Goal: Information Seeking & Learning: Learn about a topic

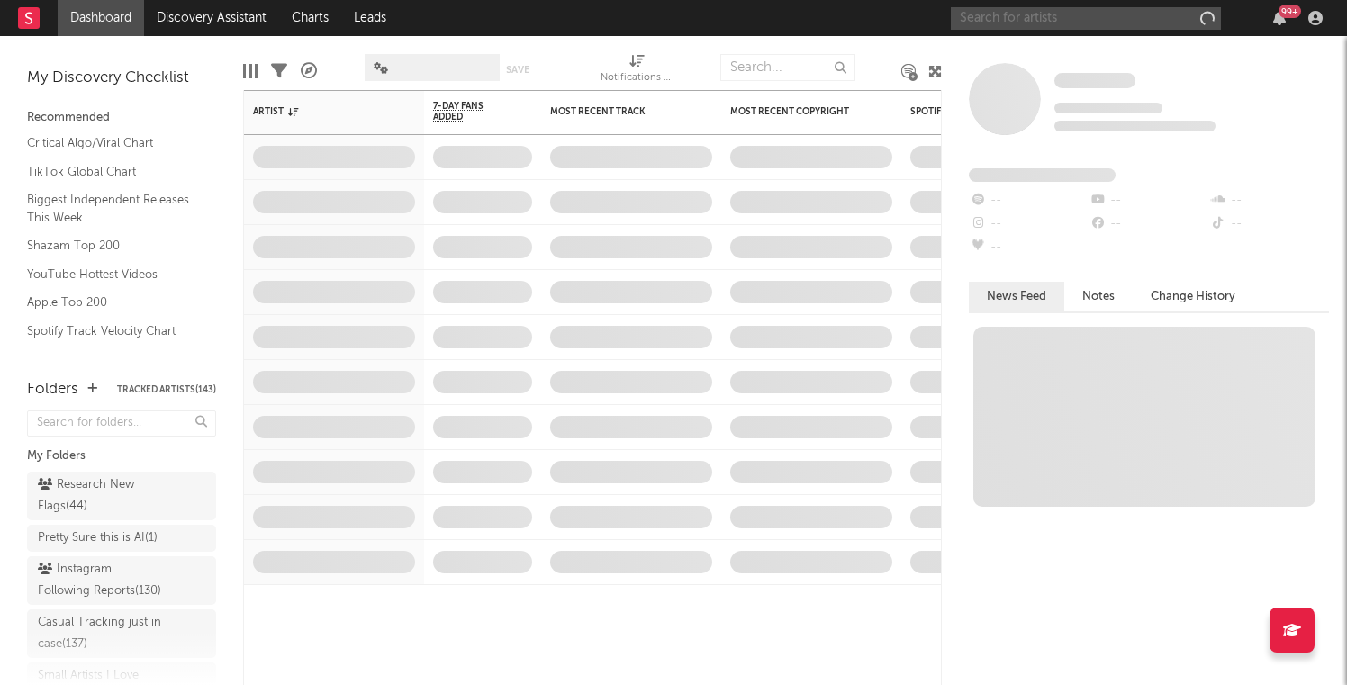
click at [1066, 24] on input "text" at bounding box center [1086, 18] width 270 height 23
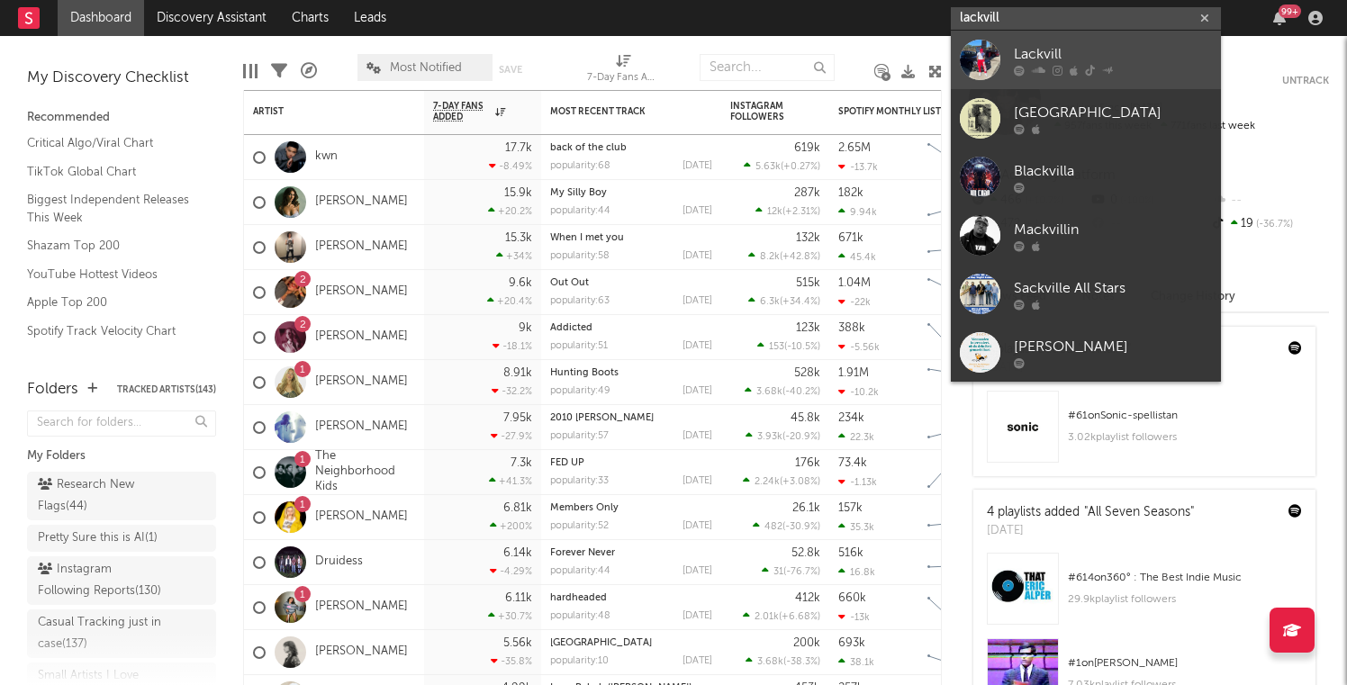
type input "lackvill"
click at [1083, 61] on div "Lackvill" at bounding box center [1113, 54] width 198 height 22
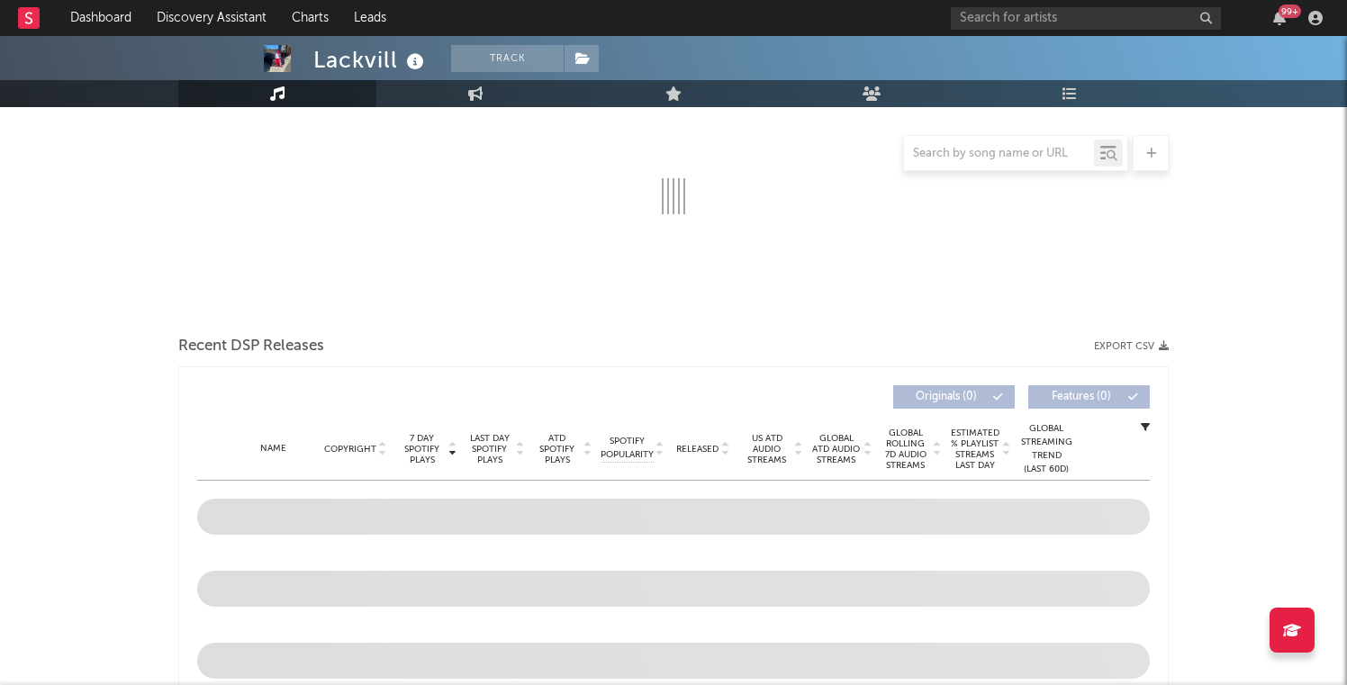
select select "6m"
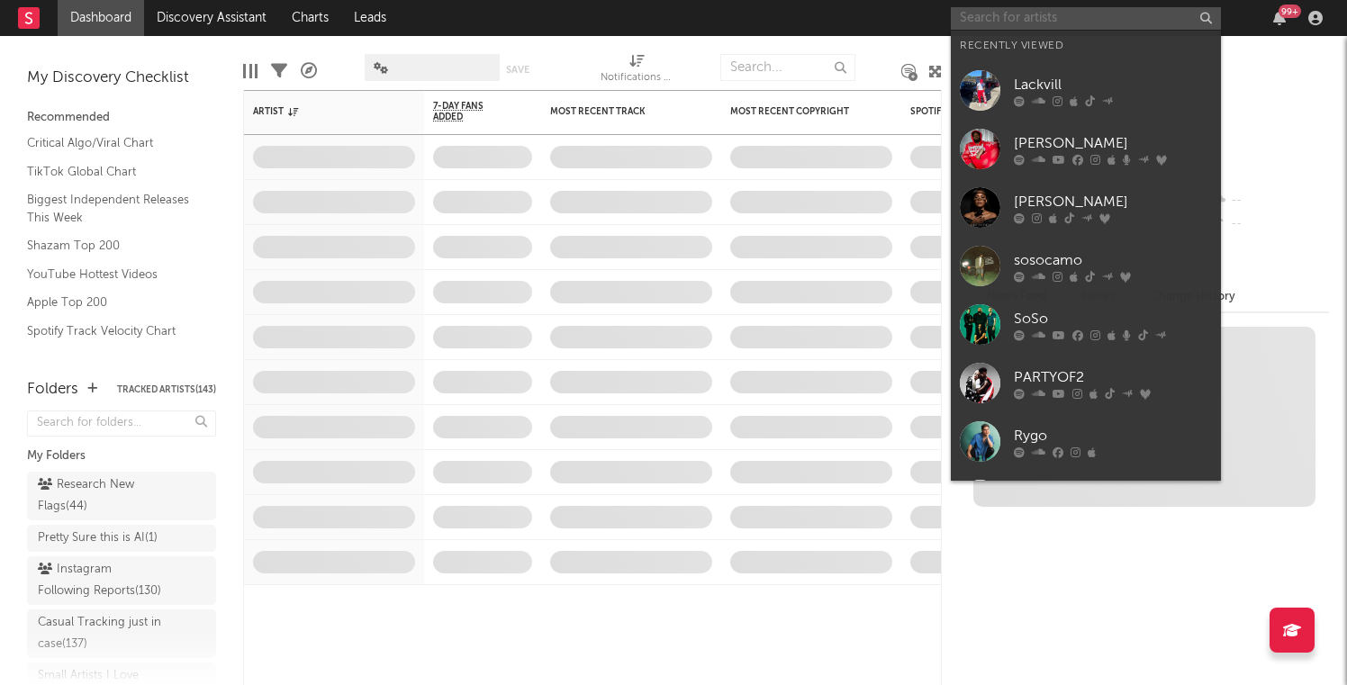
click at [1047, 12] on input "text" at bounding box center [1086, 18] width 270 height 23
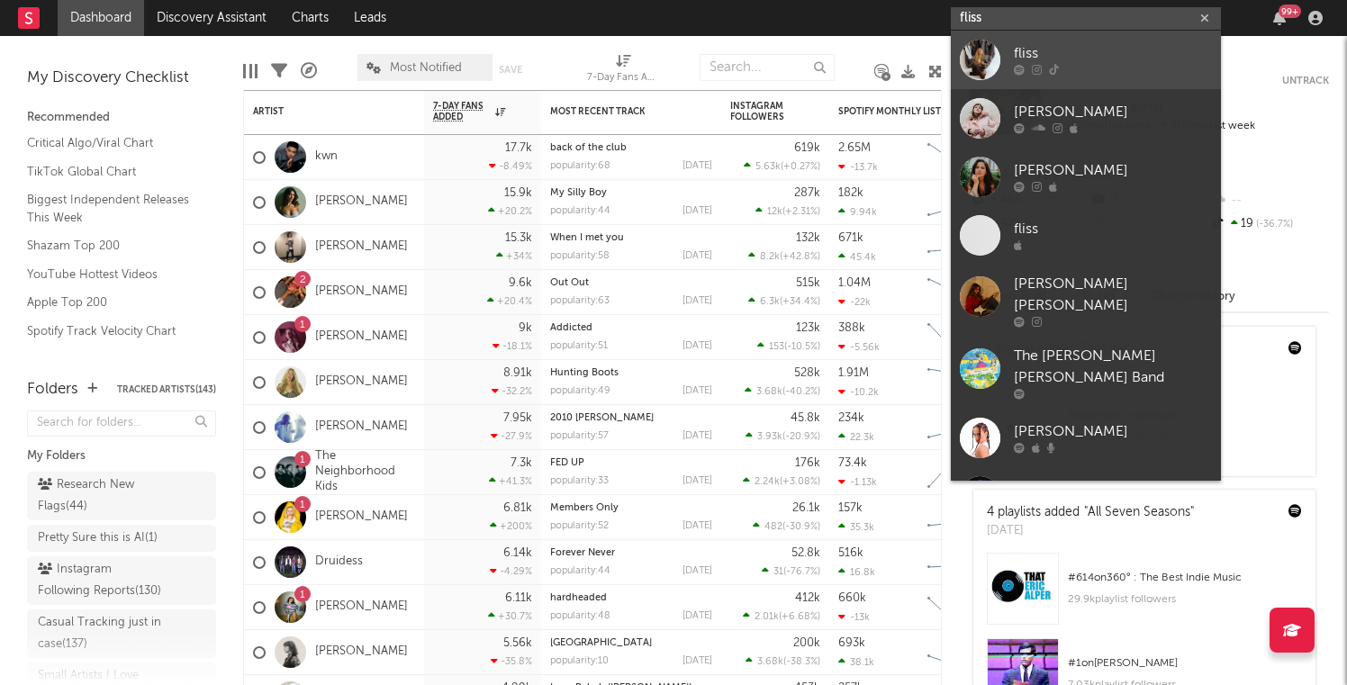
type input "fliss"
click at [993, 62] on div at bounding box center [980, 60] width 41 height 41
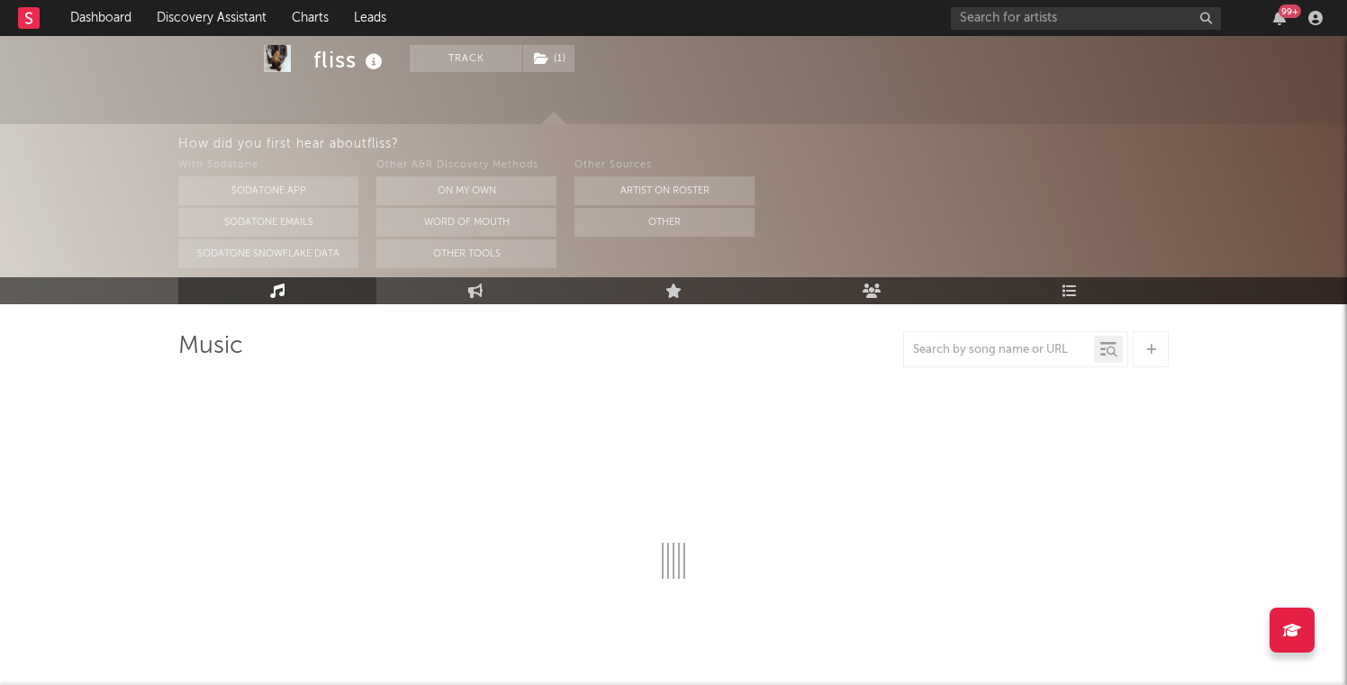
select select "1w"
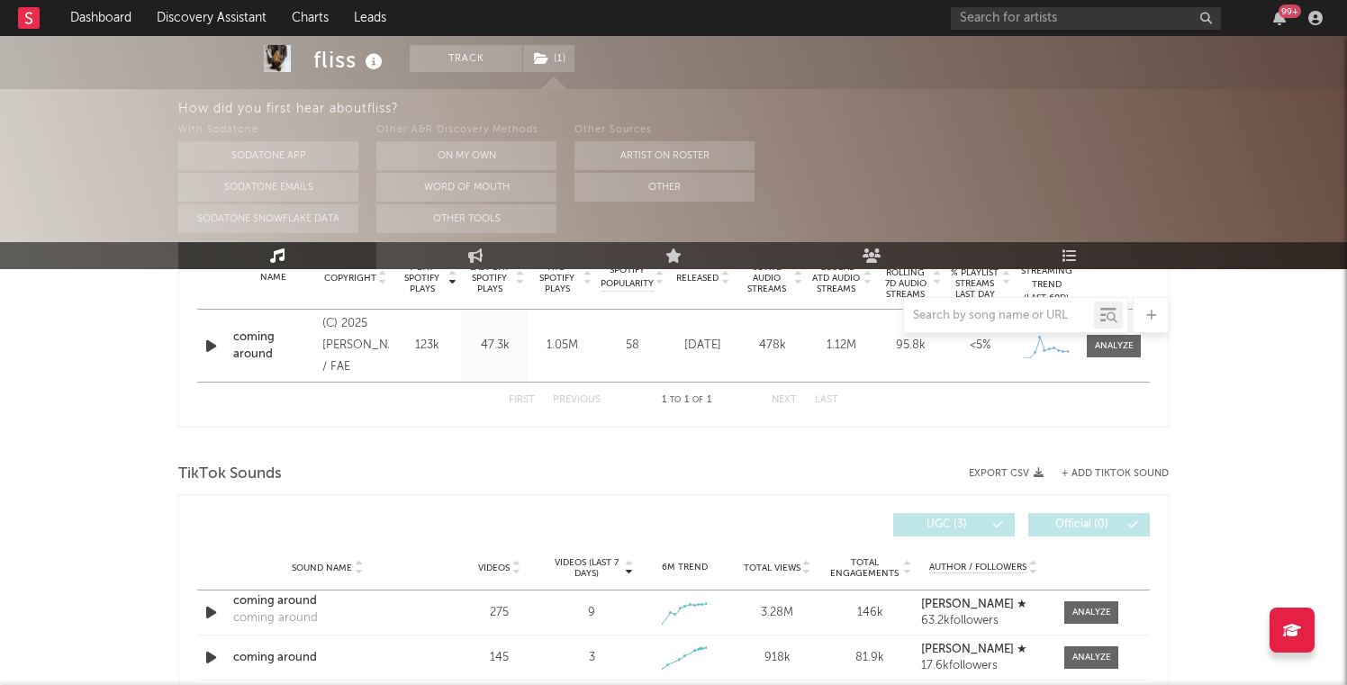
scroll to position [692, 0]
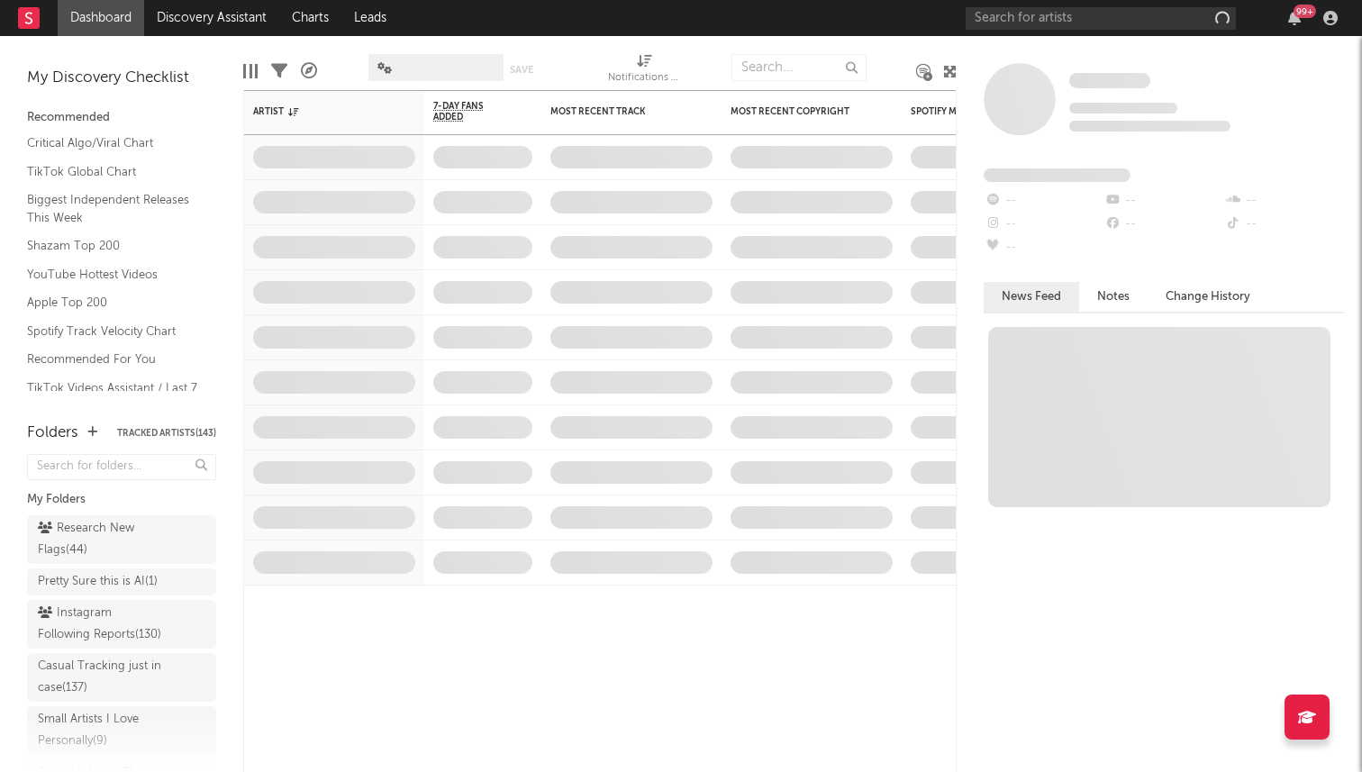
click at [1022, 31] on div "99 +" at bounding box center [1155, 18] width 378 height 36
click at [1017, 24] on input "text" at bounding box center [1101, 18] width 270 height 23
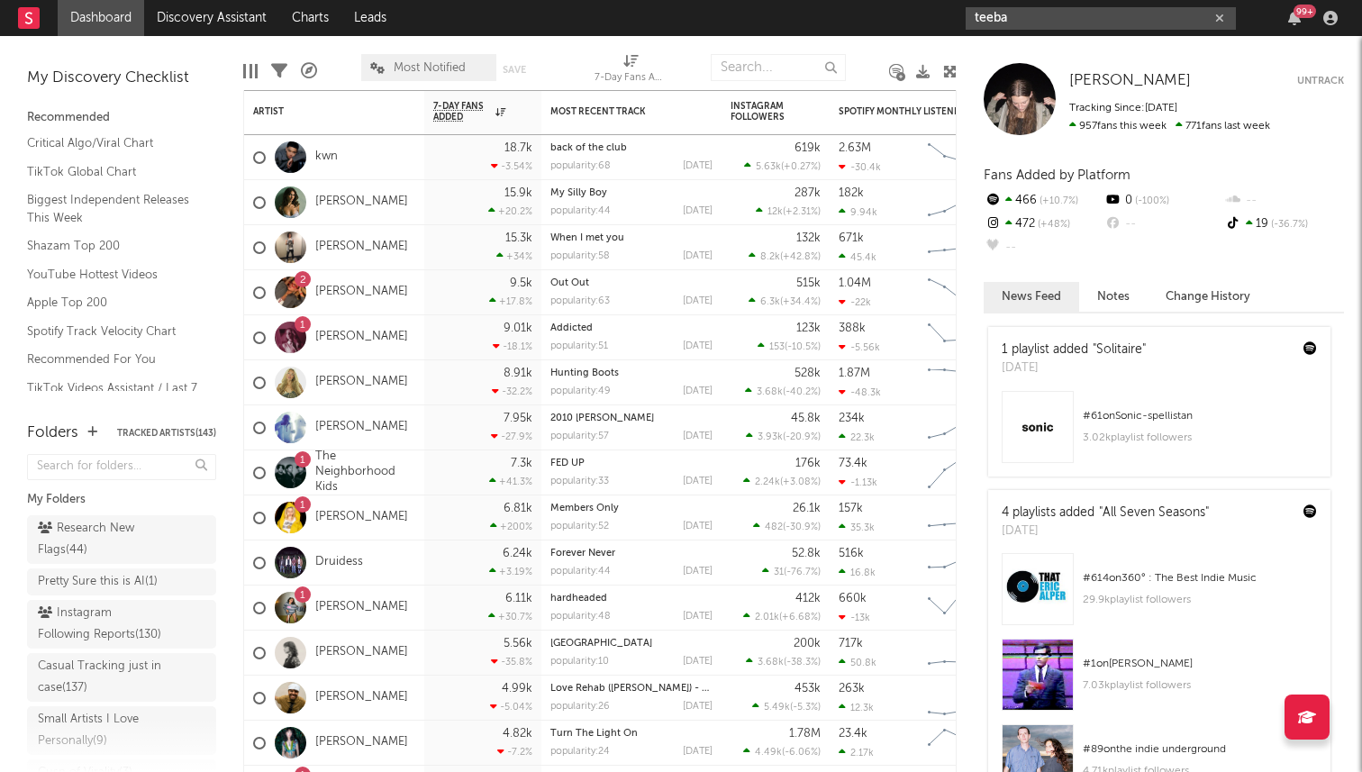
type input "teeba"
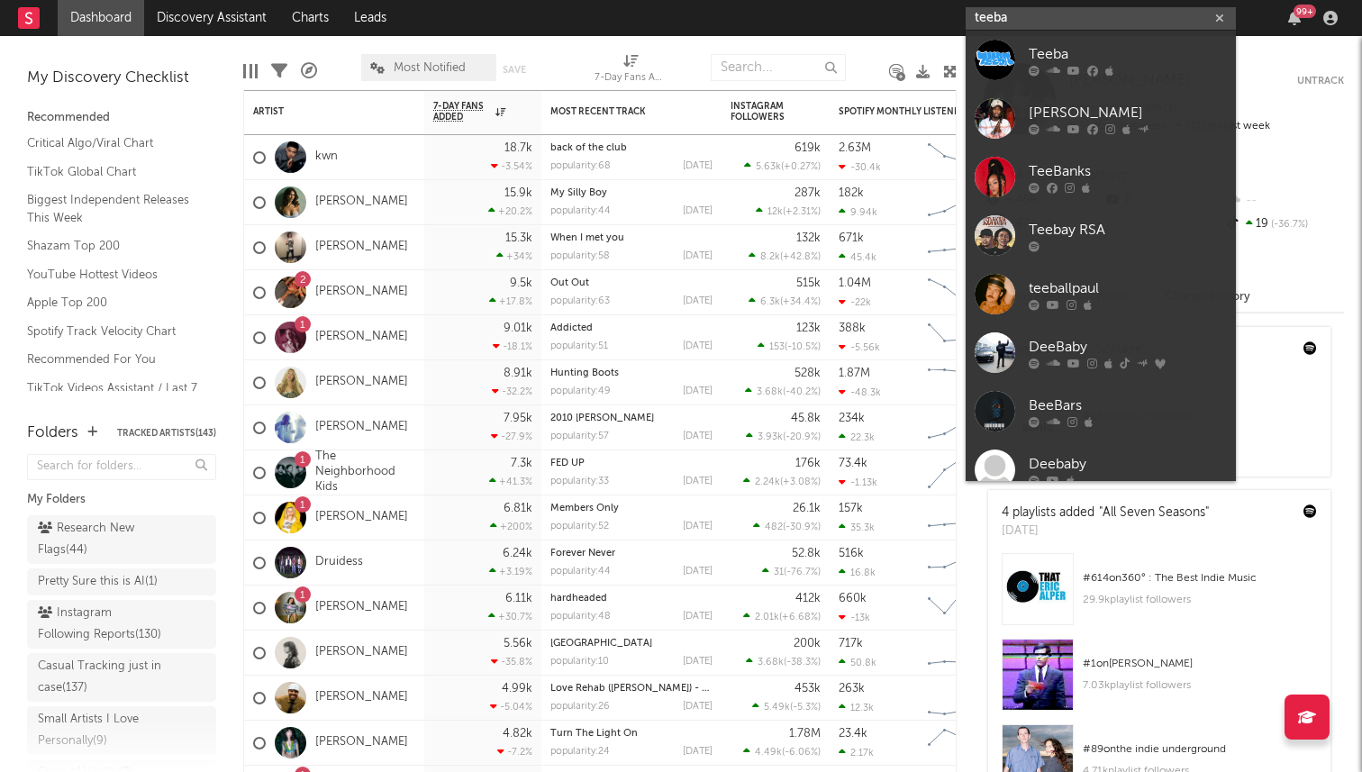
drag, startPoint x: 1021, startPoint y: 18, endPoint x: 931, endPoint y: 14, distance: 90.2
click at [931, 16] on nav "Dashboard Discovery Assistant Charts Leads teeba 99 +" at bounding box center [681, 18] width 1362 height 36
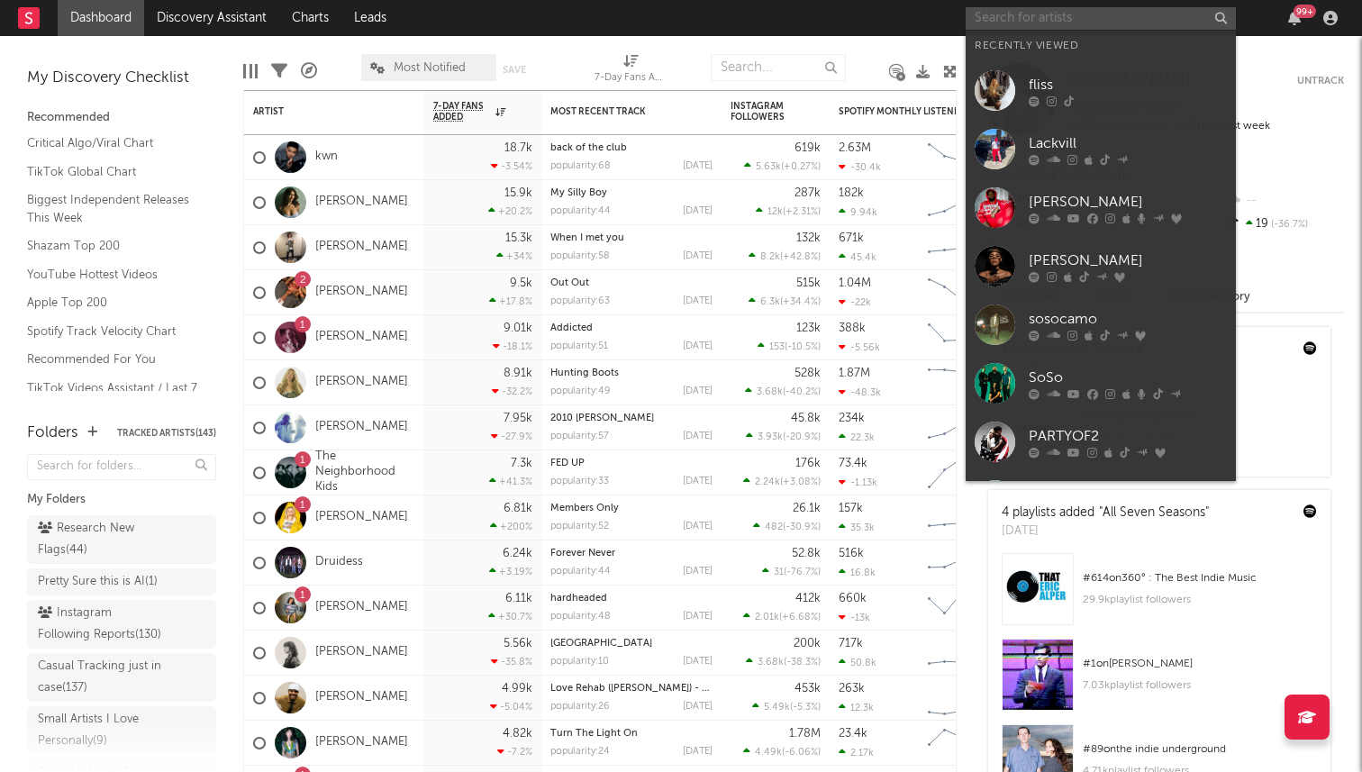
paste input "https://open.spotify.com/artist/5UbVHTDCXccU7h0Fjkqr7f?si=4Og17hG8QcGY7KRl4aV4p…"
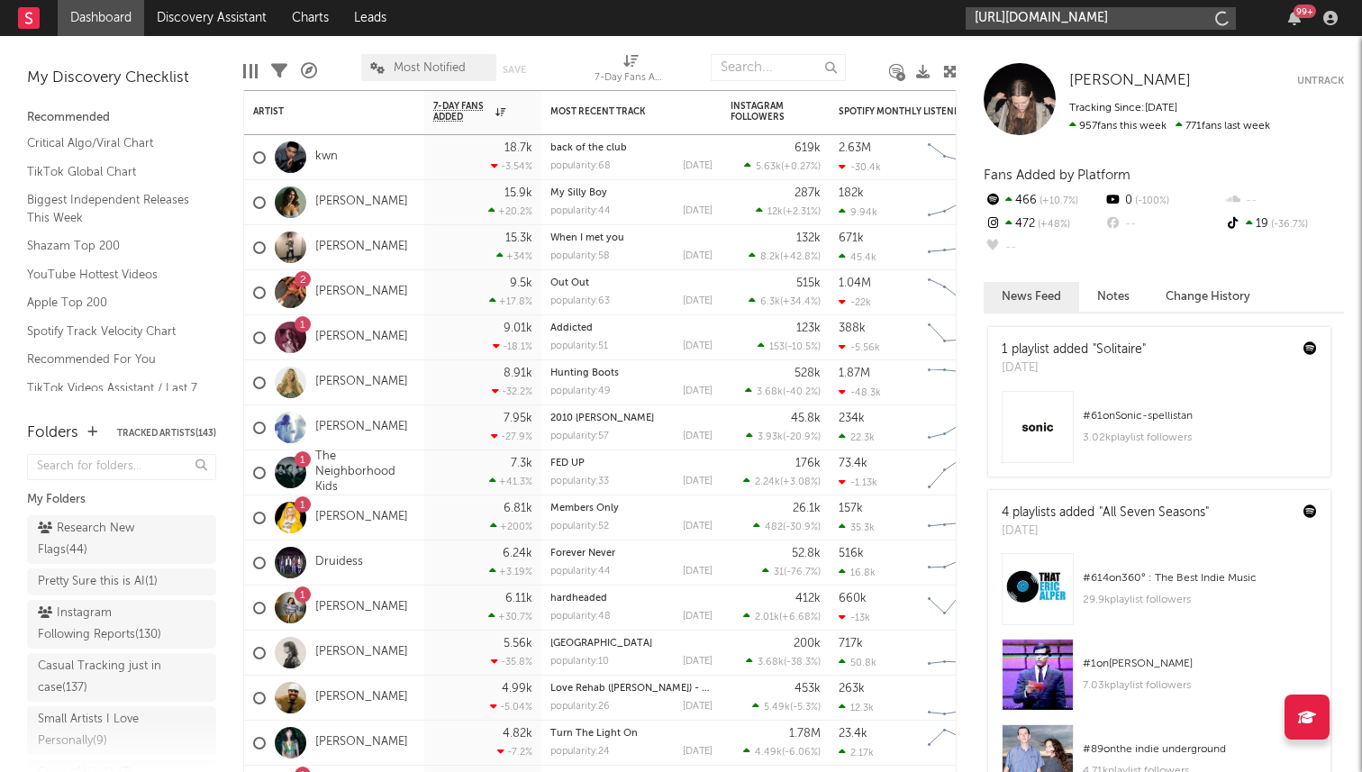
scroll to position [0, 1681]
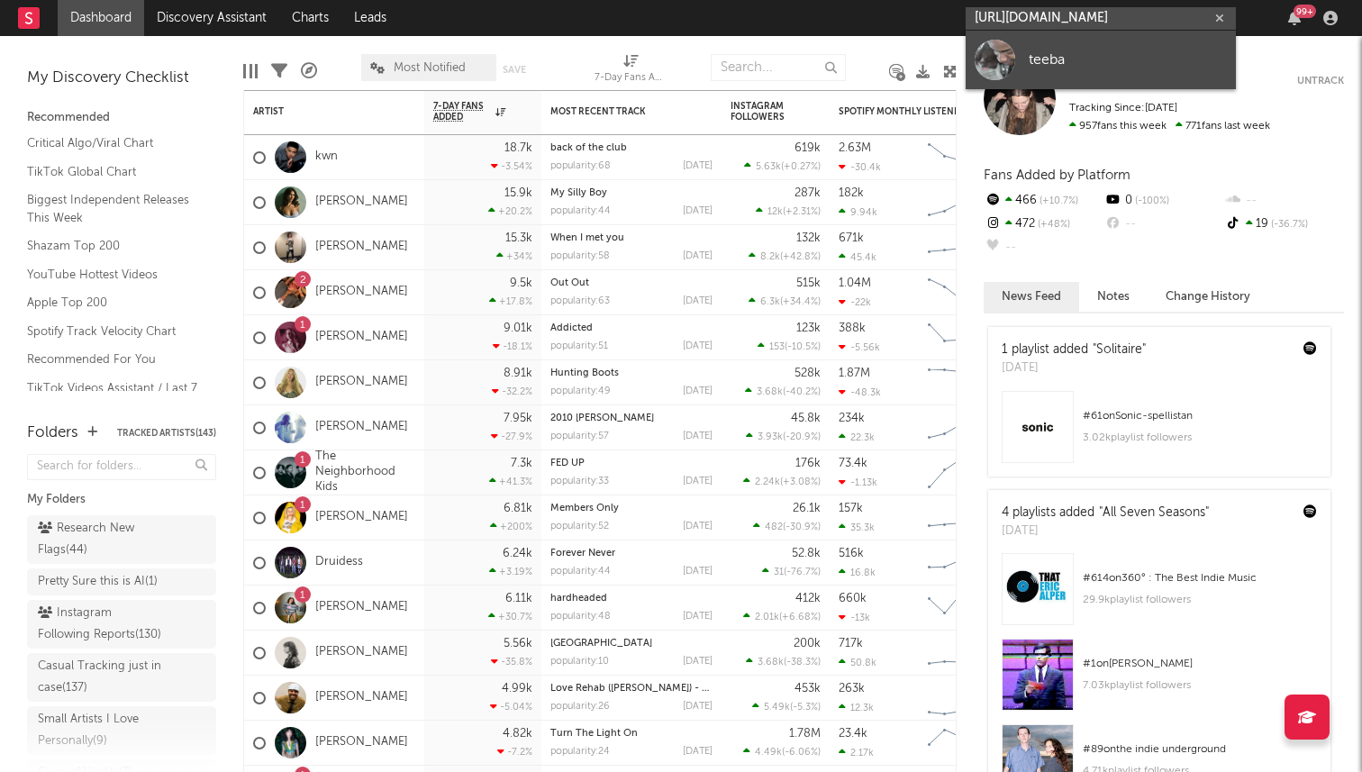
type input "https://open.spotify.com/artist/5UbVHTDCXccU7h0Fjkqr7f?si=4Og17hG8QcGY7KRl4aV4p…"
click at [988, 70] on div at bounding box center [995, 60] width 41 height 41
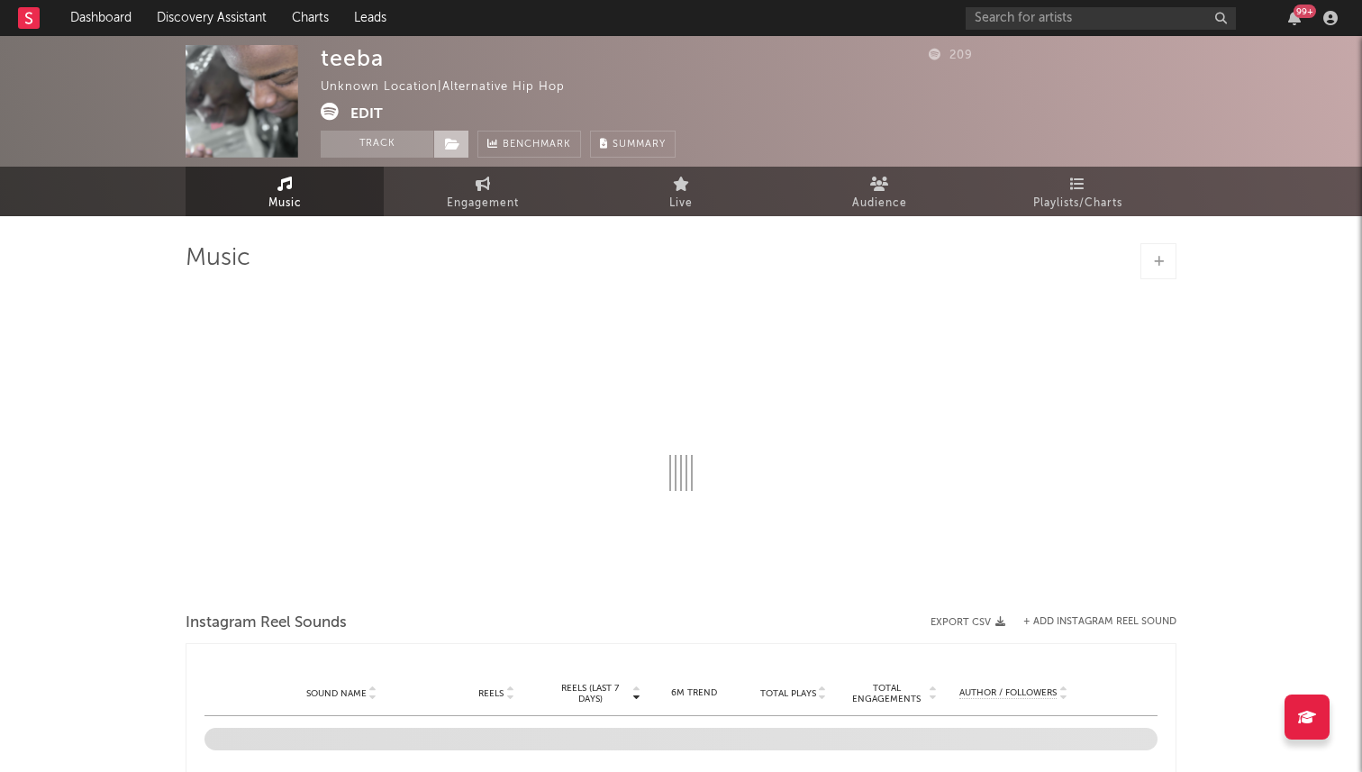
select select "1w"
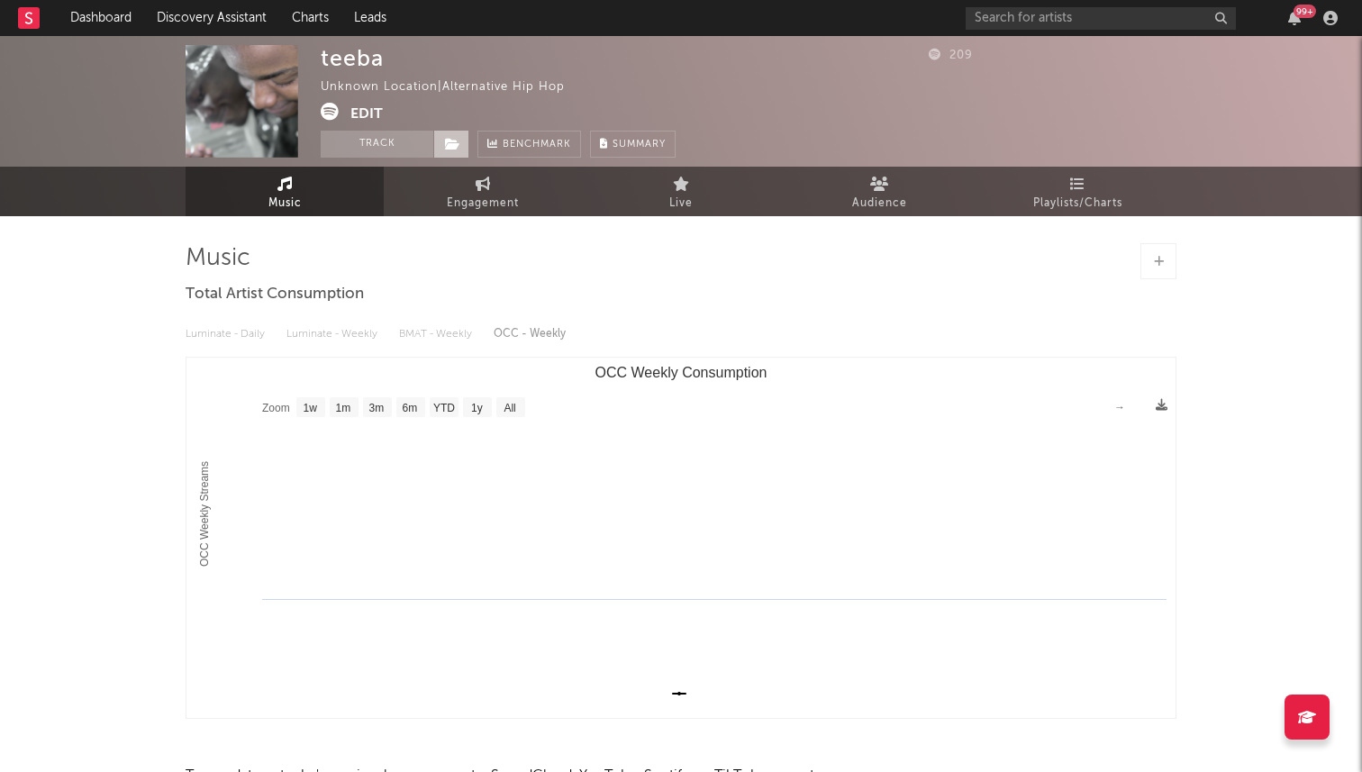
click at [458, 155] on span at bounding box center [451, 144] width 36 height 27
click at [477, 101] on div "teeba Unknown Location | Alternative Hip Hop Edit Track Benchmark Summary" at bounding box center [498, 101] width 355 height 113
click at [370, 114] on button "Edit" at bounding box center [366, 114] width 32 height 23
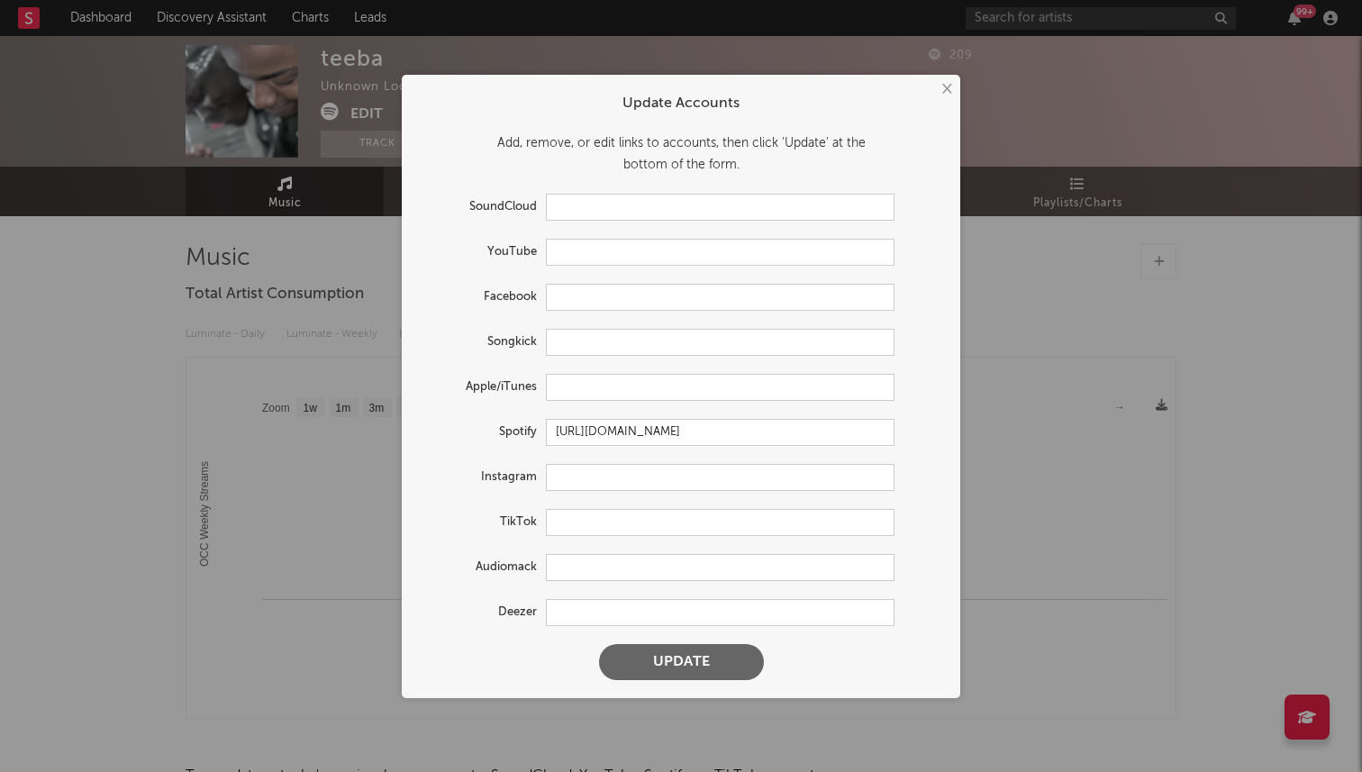
click at [562, 462] on form "Update Accounts Add, remove, or edit links to accounts, then click 'Update' at …" at bounding box center [681, 386] width 540 height 605
click at [562, 477] on input "text" at bounding box center [720, 477] width 349 height 27
paste input "https://www.instagram.com/teebaoteebaoteeba"
type input "https://www.instagram.com/teebaoteebaoteeba"
click at [599, 644] on button "Update" at bounding box center [681, 662] width 165 height 36
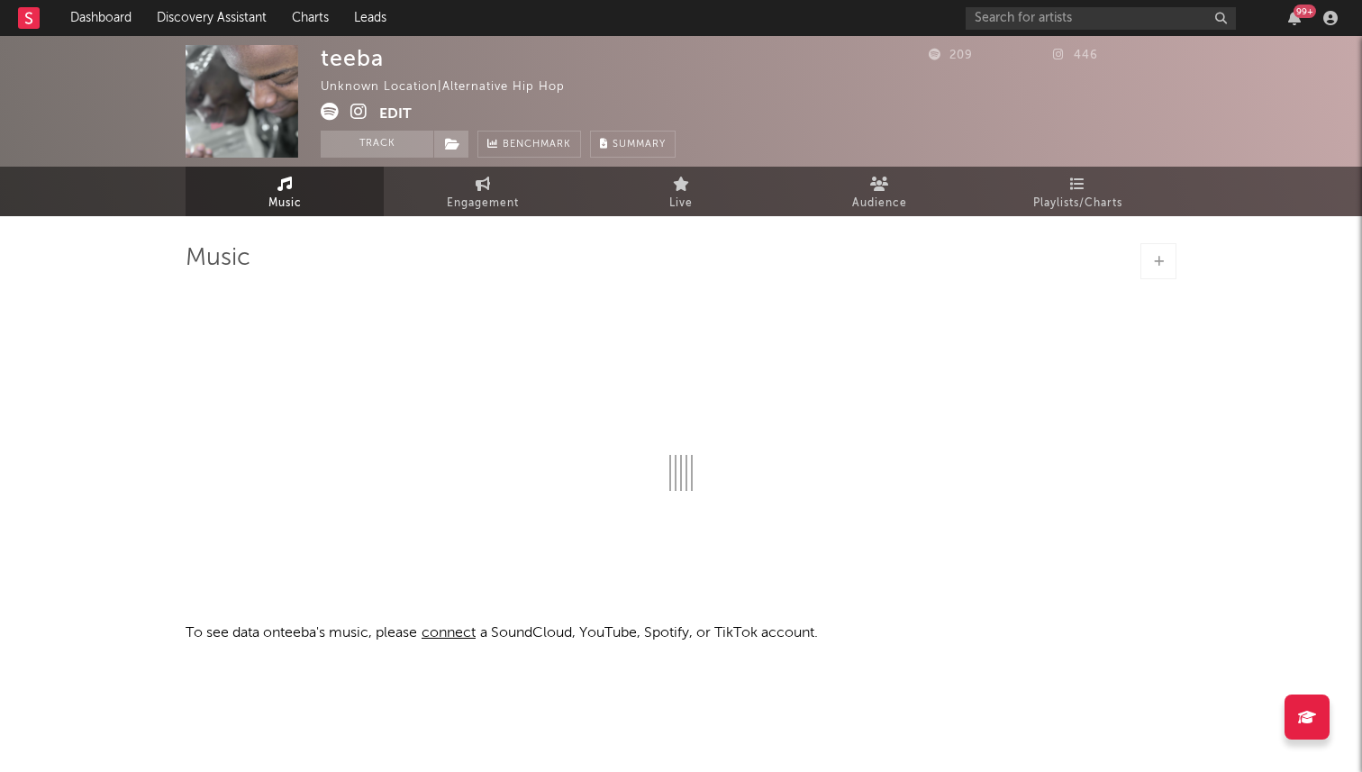
select select "1w"
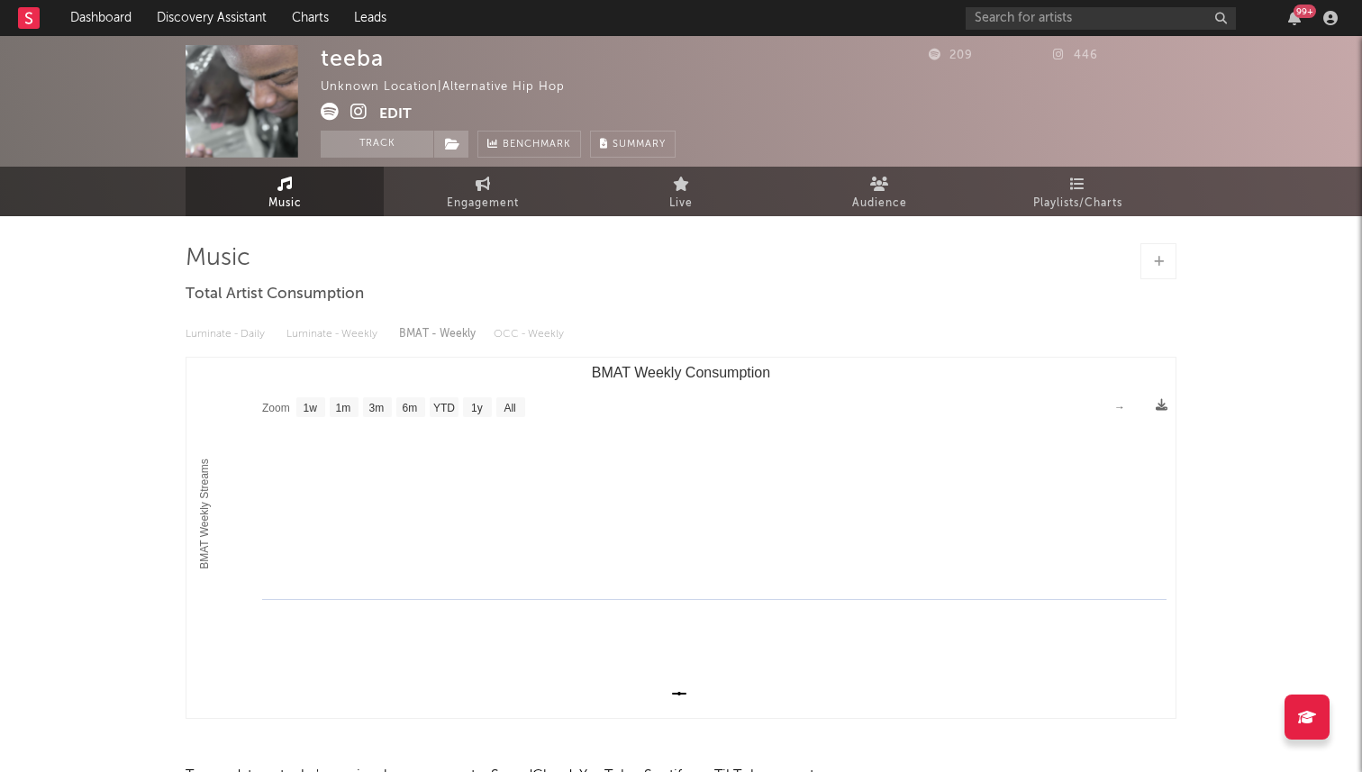
click at [393, 118] on button "Edit" at bounding box center [395, 114] width 32 height 23
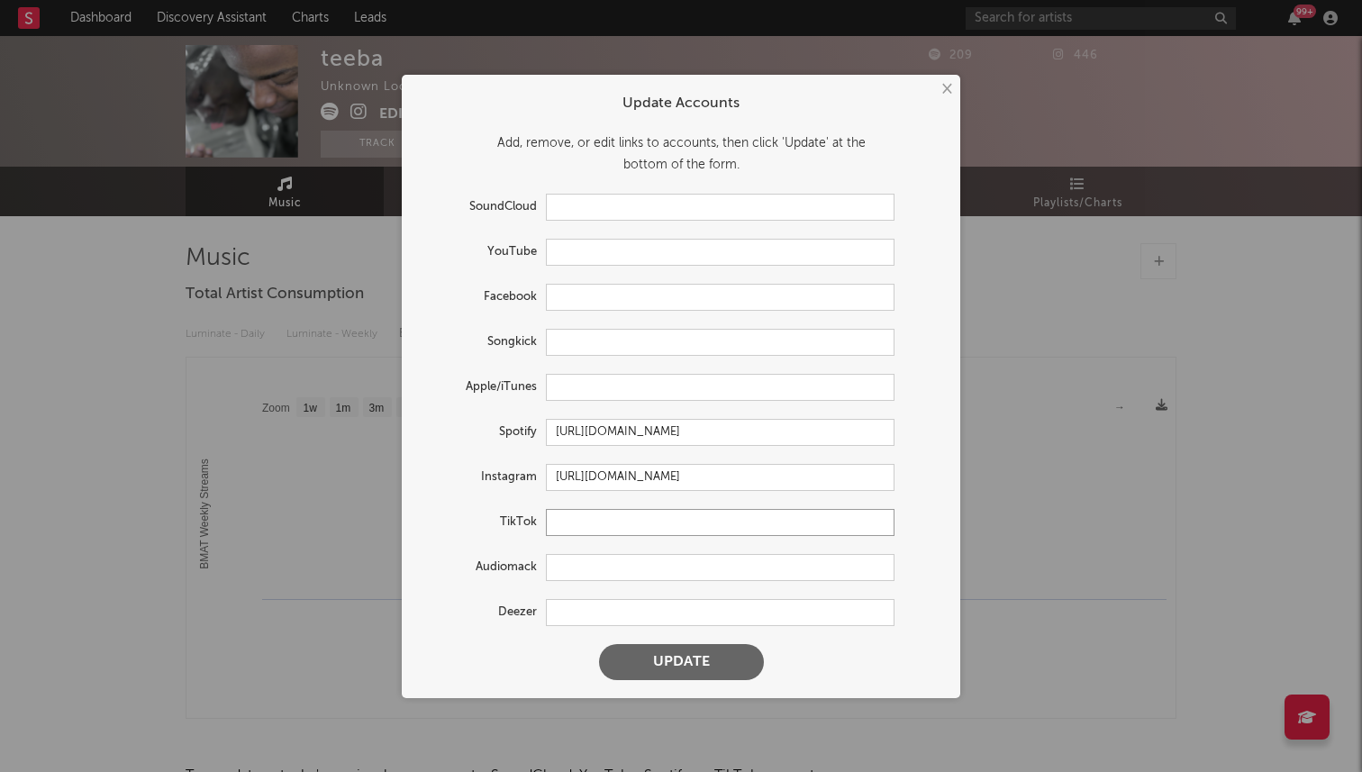
click at [603, 514] on input "text" at bounding box center [720, 522] width 349 height 27
click at [945, 86] on button "×" at bounding box center [946, 89] width 20 height 20
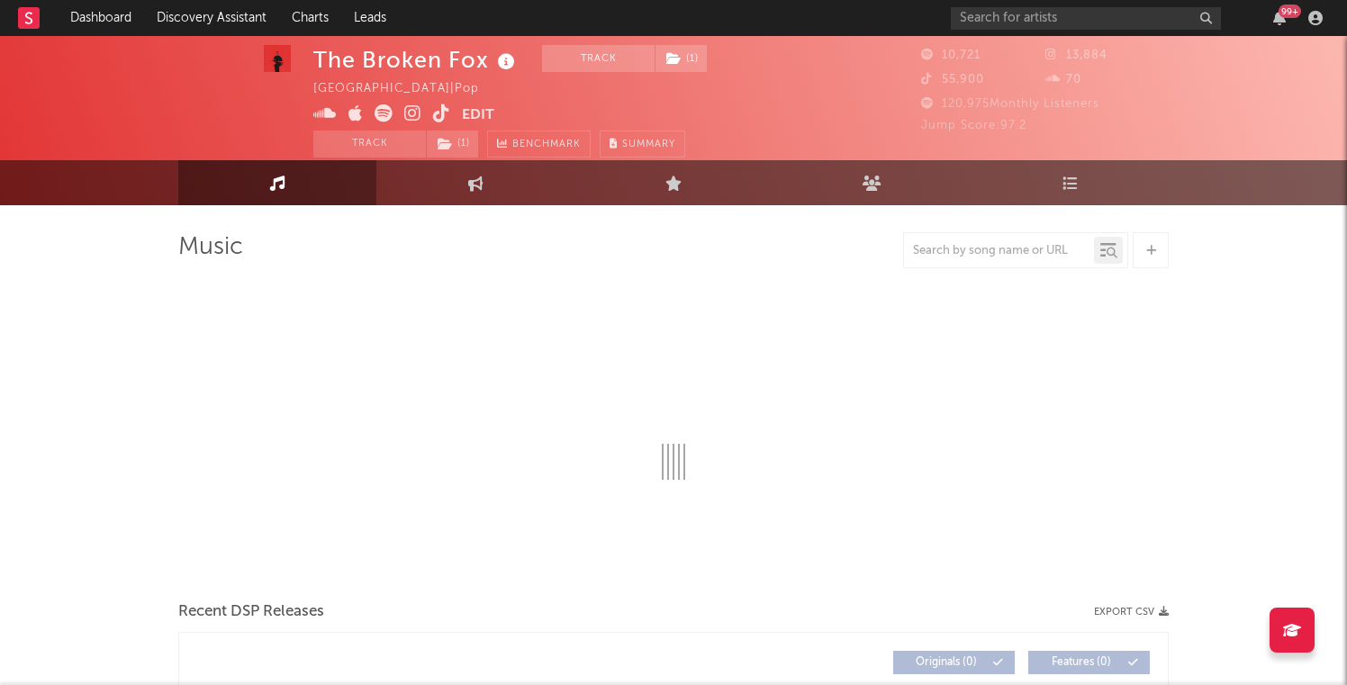
scroll to position [19, 0]
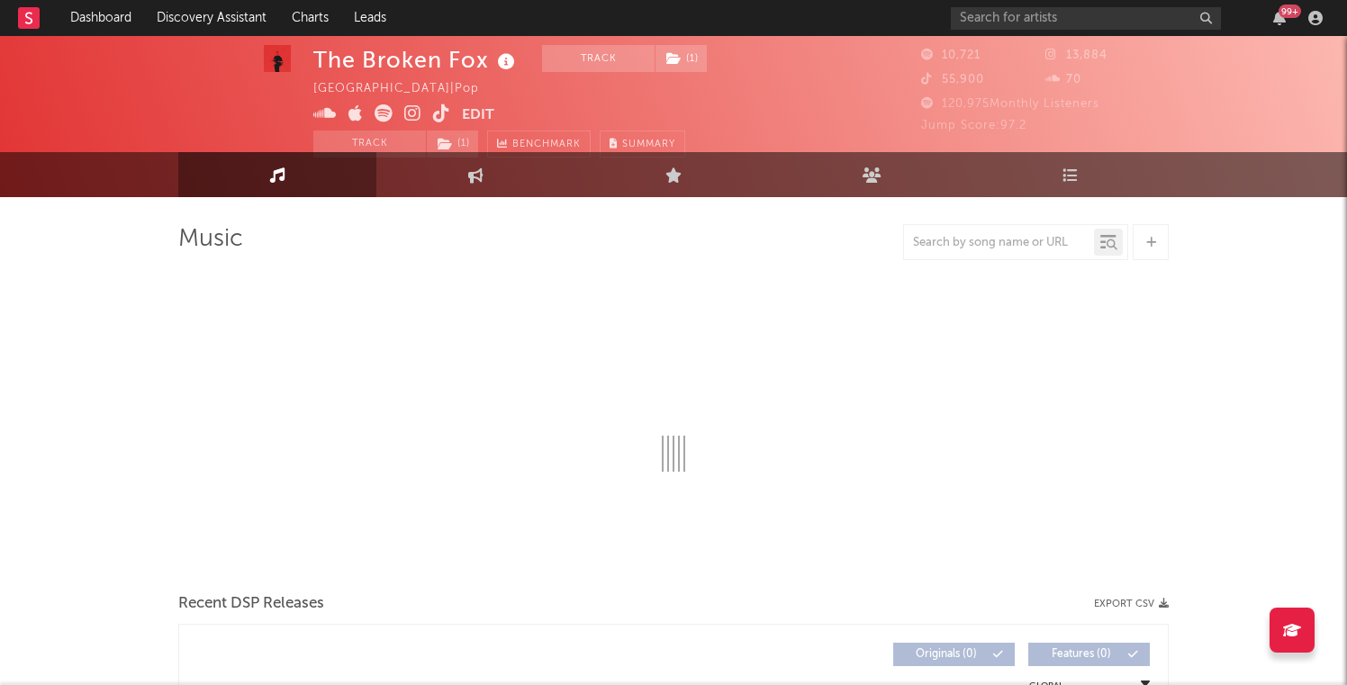
select select "1w"
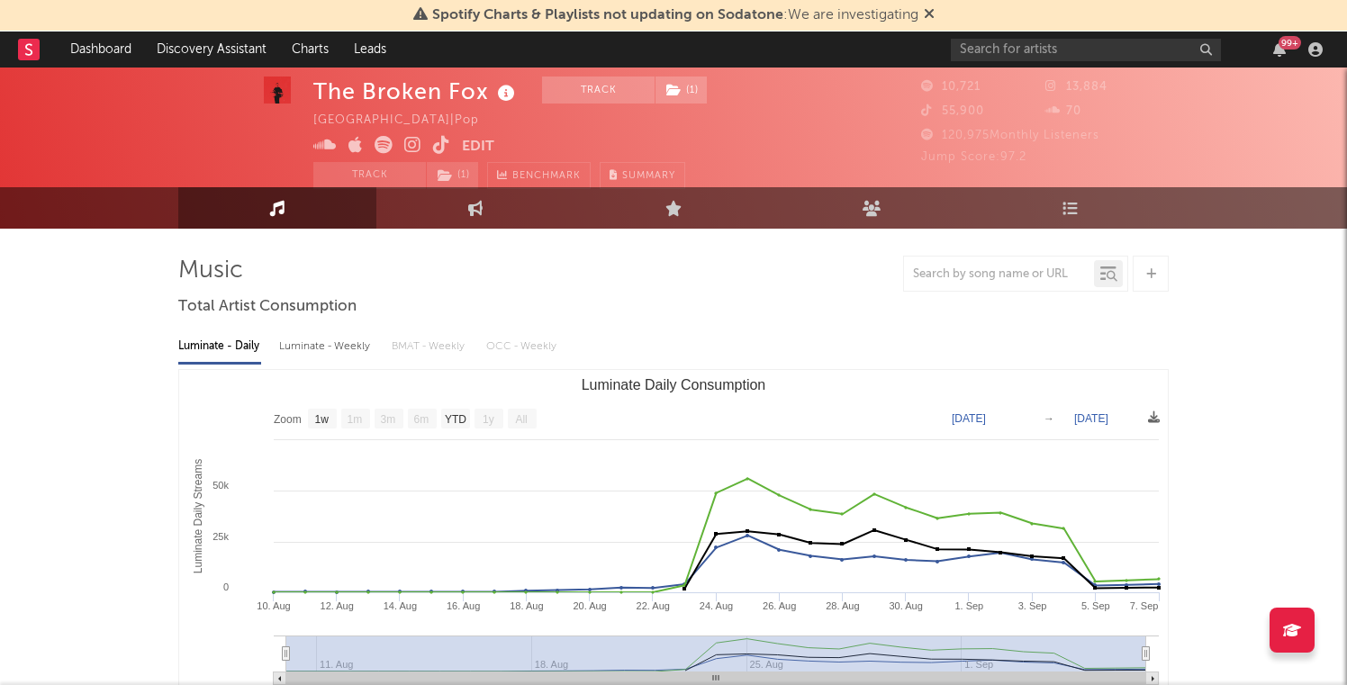
click at [1022, 32] on div "99 +" at bounding box center [1140, 50] width 378 height 36
click at [1019, 48] on input "text" at bounding box center [1086, 50] width 270 height 23
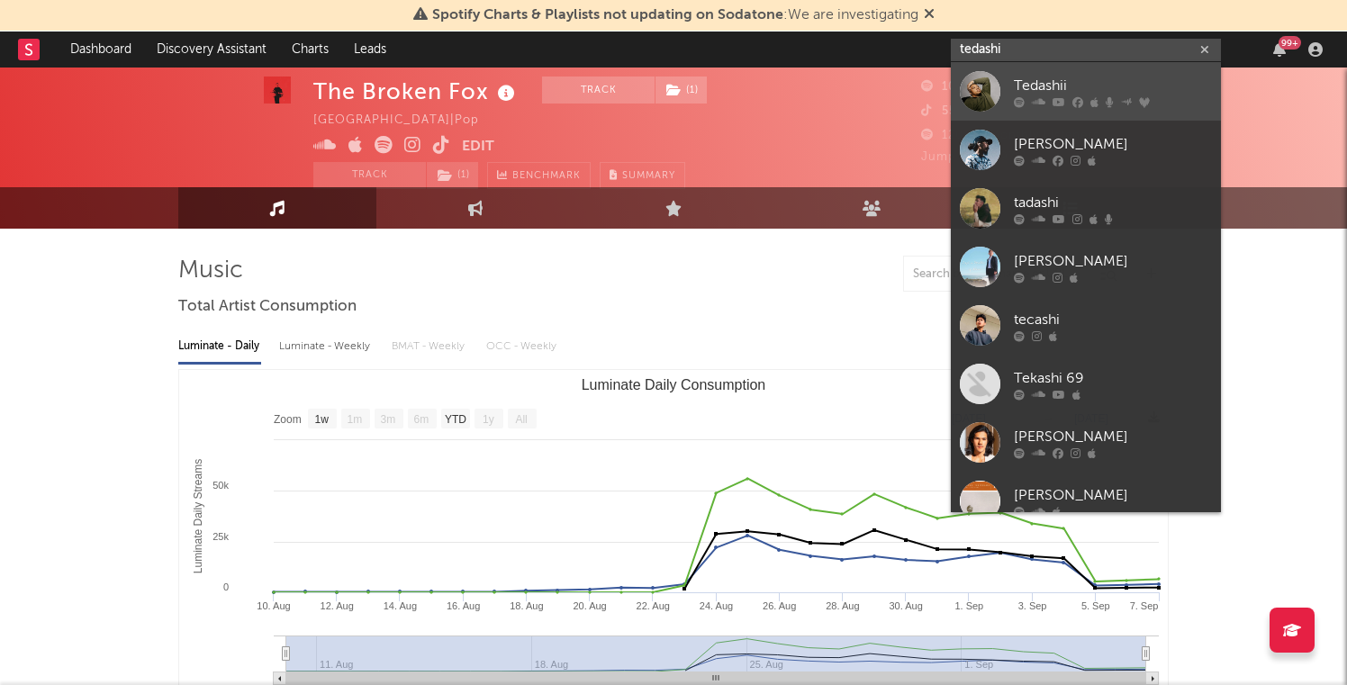
type input "tedashi"
click at [1030, 82] on div "Tedashii" at bounding box center [1113, 86] width 198 height 22
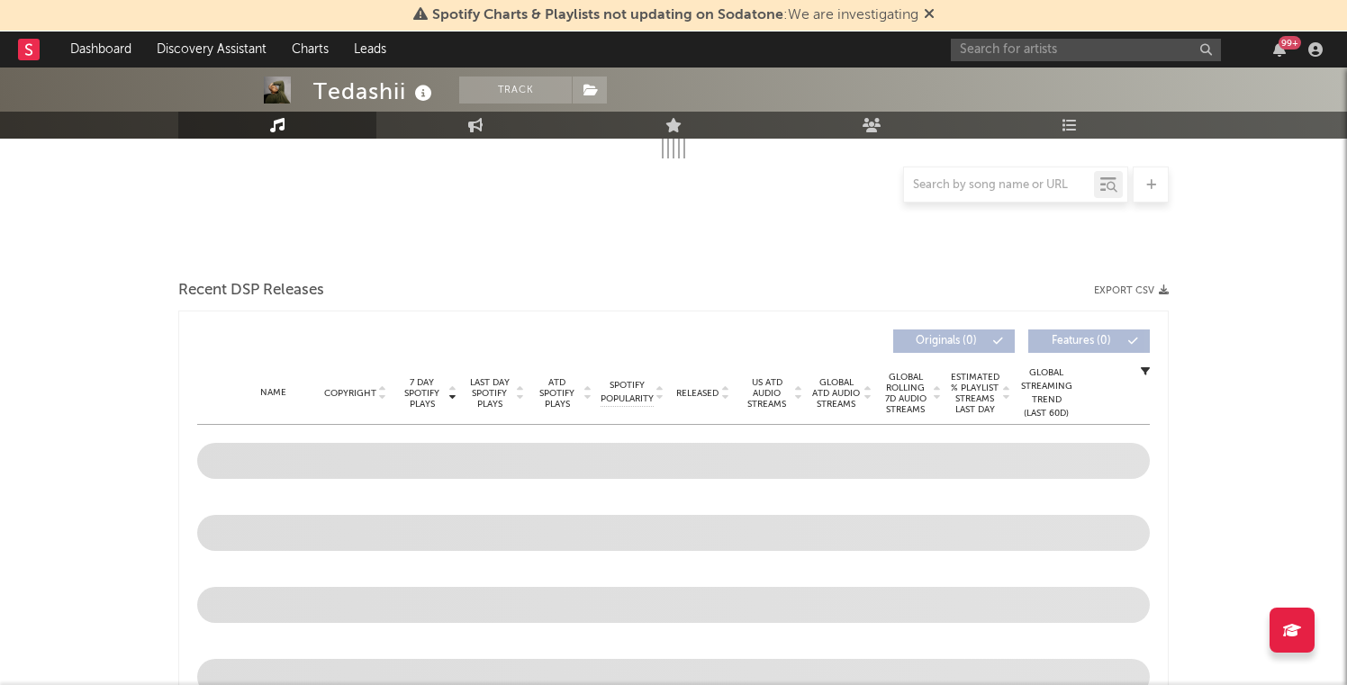
scroll to position [506, 0]
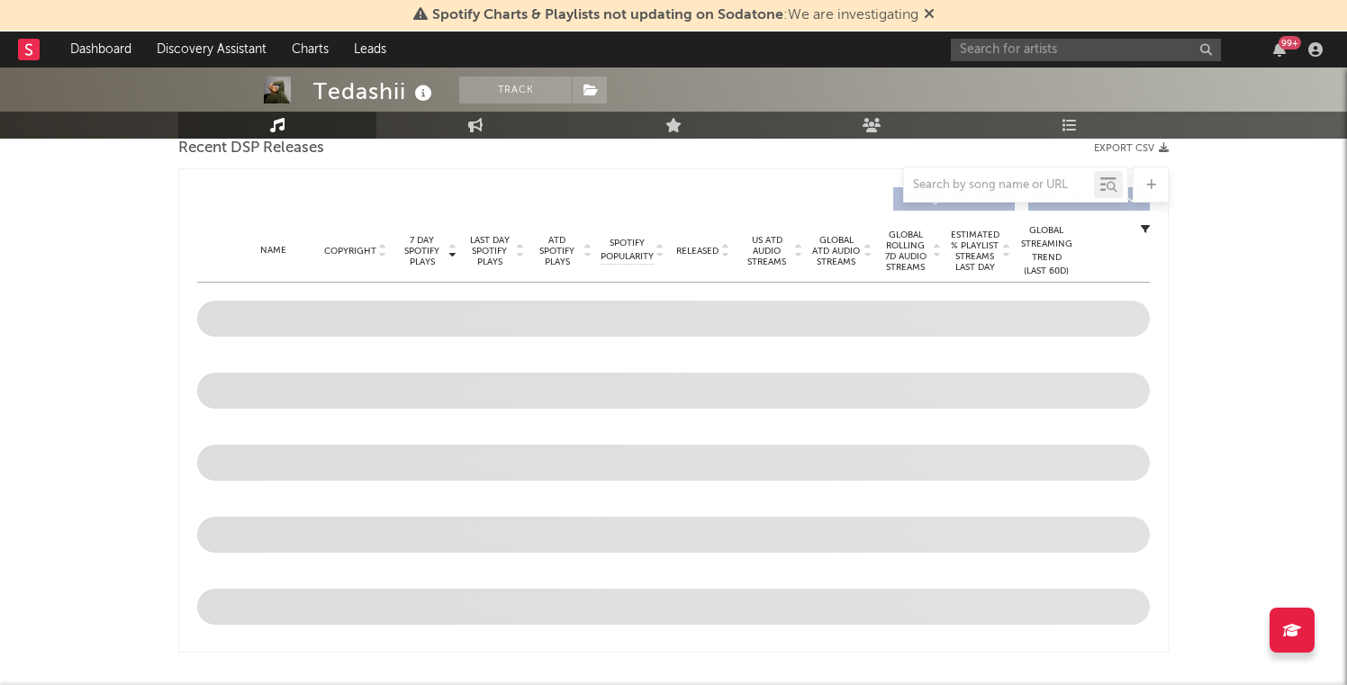
select select "6m"
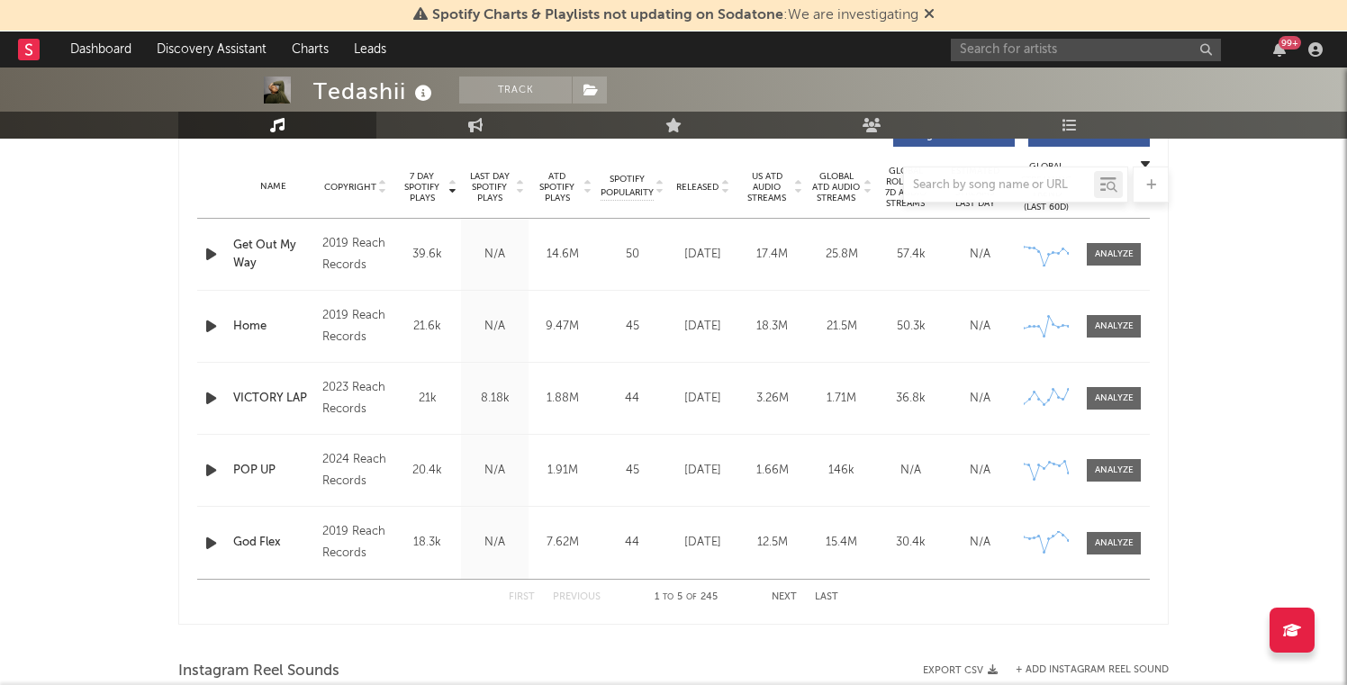
scroll to position [707, 0]
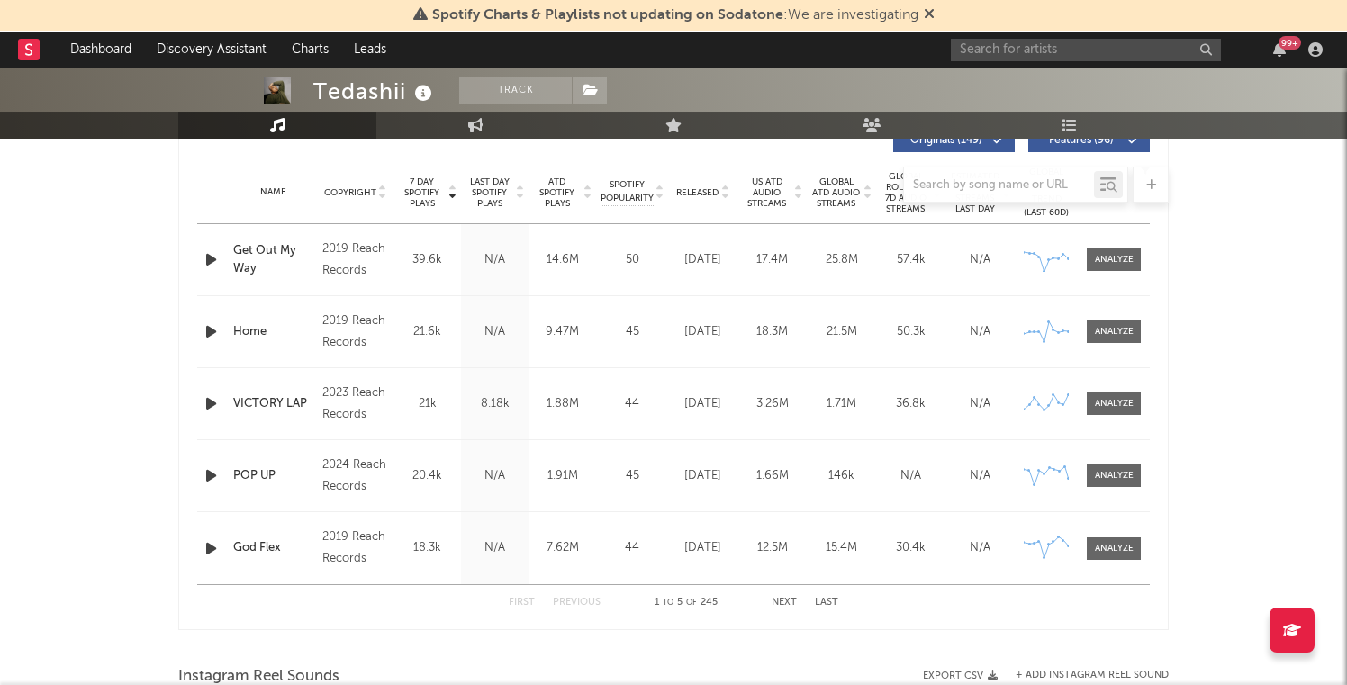
click at [704, 192] on div at bounding box center [673, 185] width 991 height 36
click at [772, 601] on button "Next" at bounding box center [784, 603] width 25 height 10
click at [778, 601] on button "Next" at bounding box center [784, 603] width 25 height 10
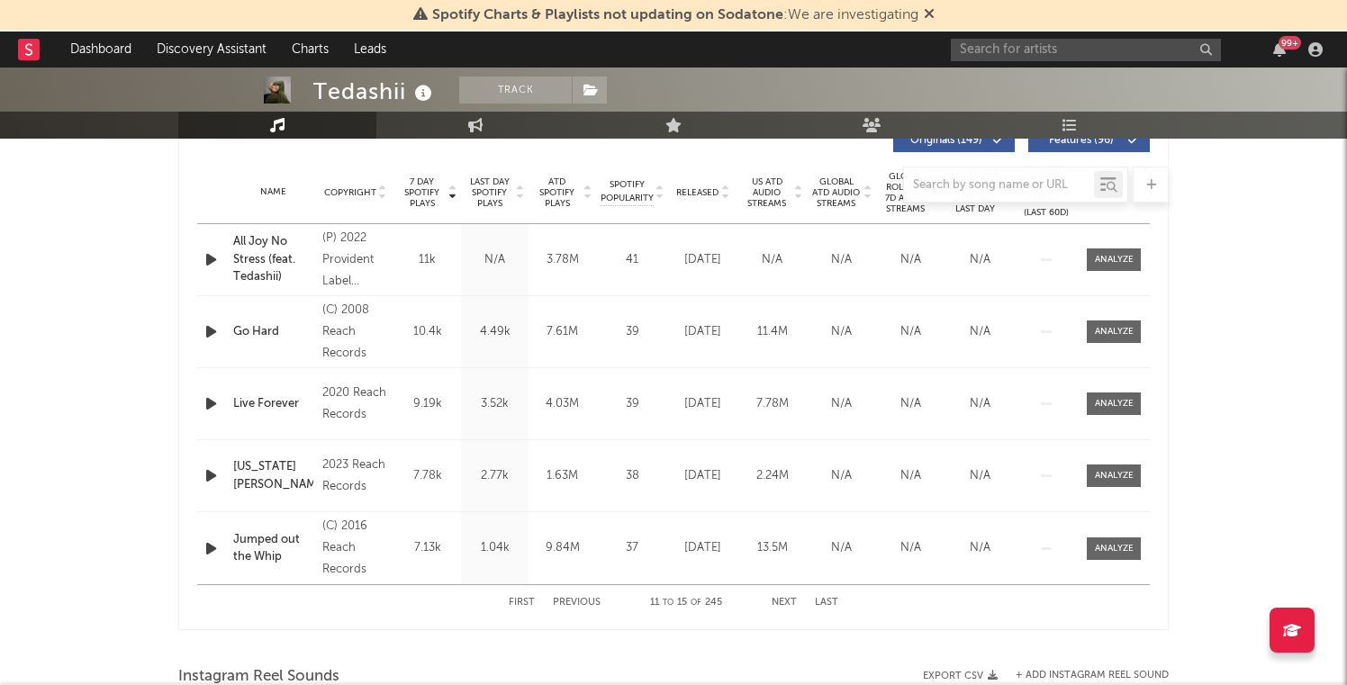
click at [778, 601] on button "Next" at bounding box center [784, 603] width 25 height 10
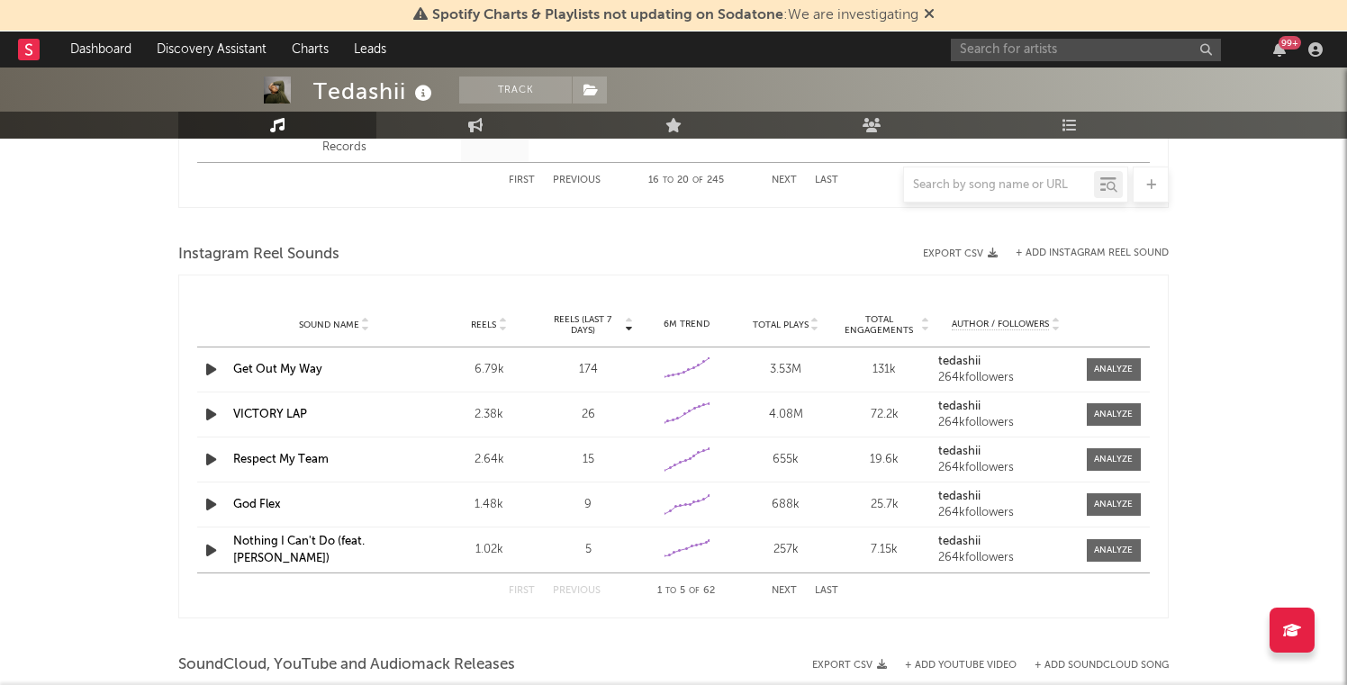
scroll to position [1130, 0]
click at [788, 590] on button "Next" at bounding box center [784, 590] width 25 height 10
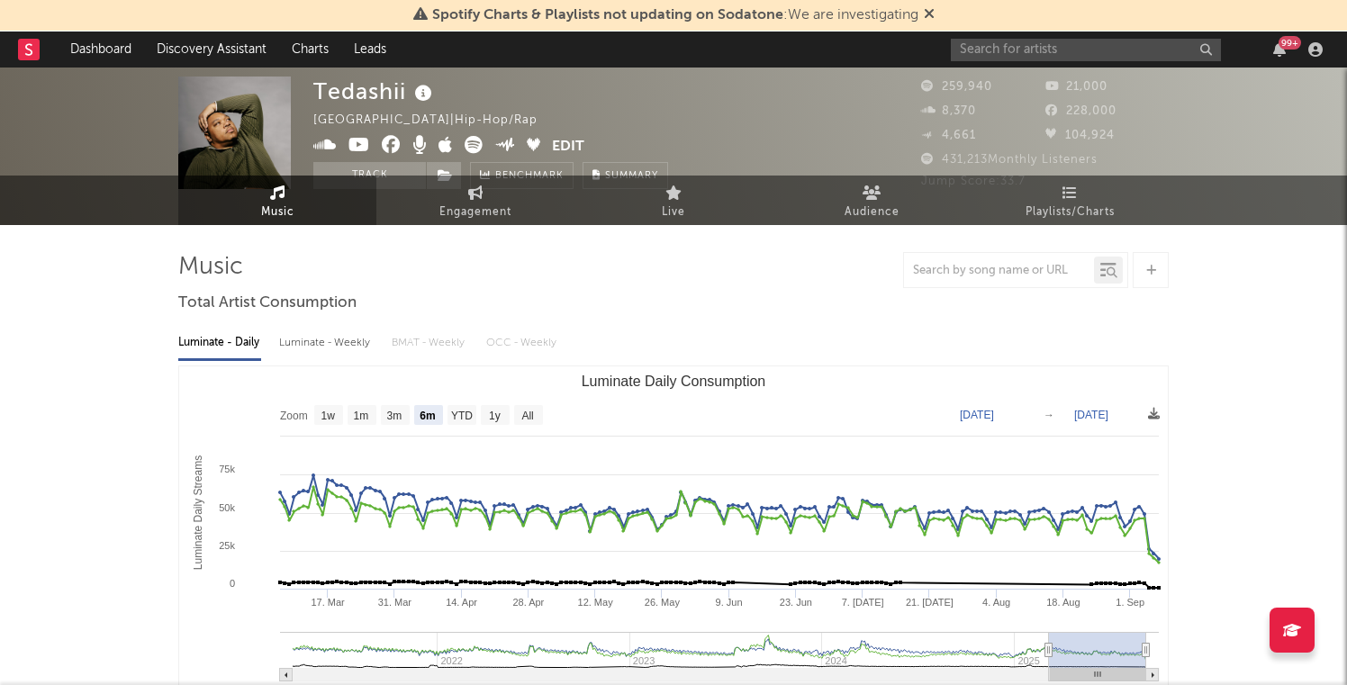
scroll to position [0, 0]
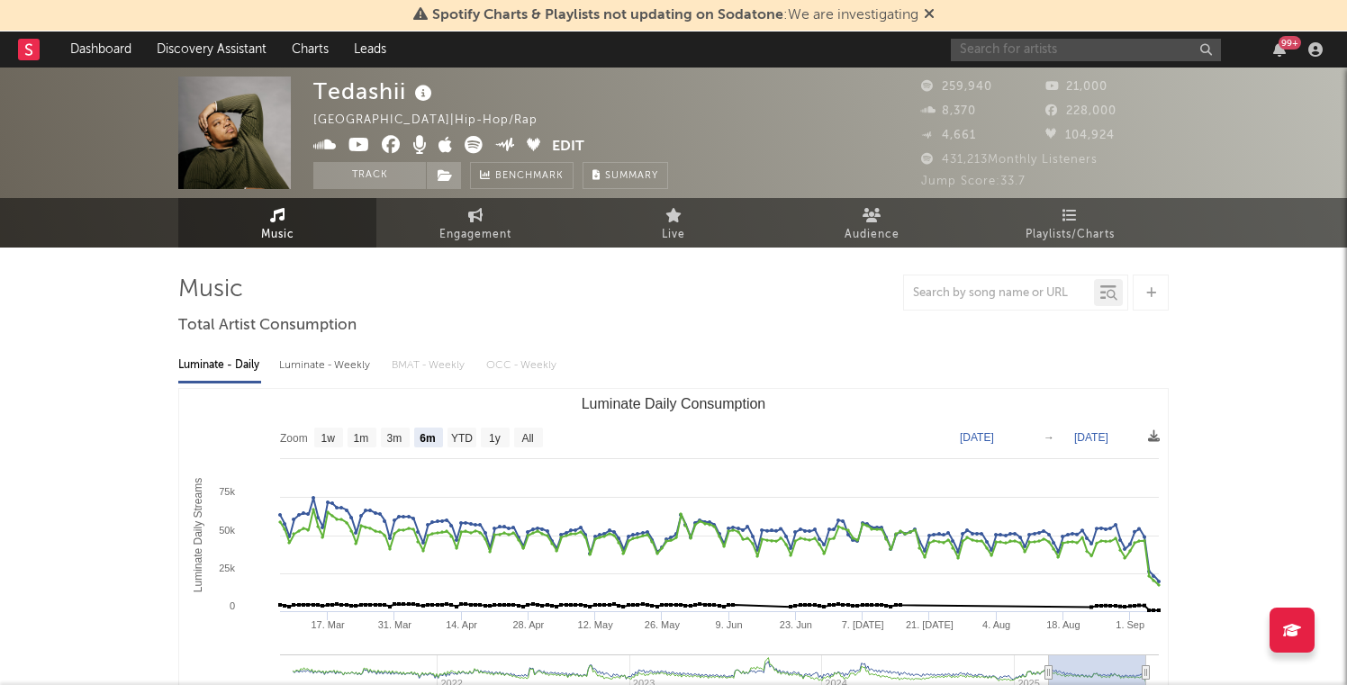
click at [1001, 47] on input "text" at bounding box center [1086, 50] width 270 height 23
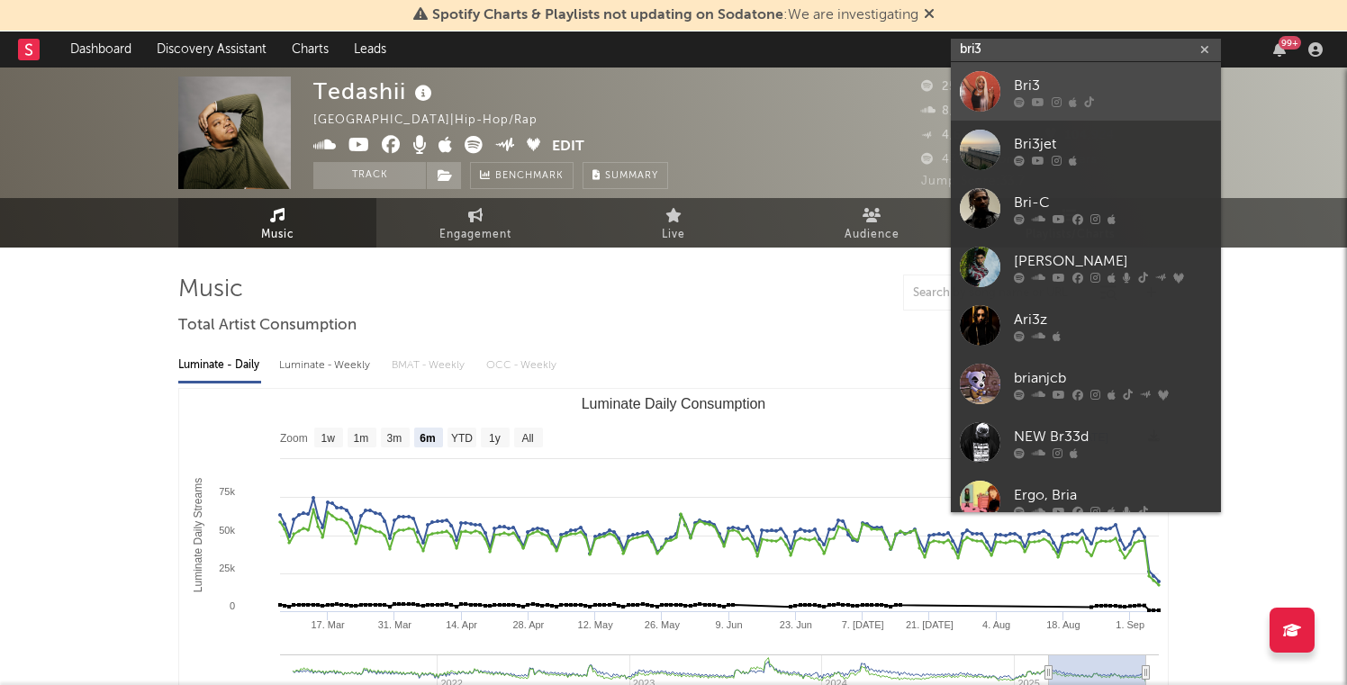
type input "bri3"
click at [980, 87] on div at bounding box center [980, 91] width 41 height 41
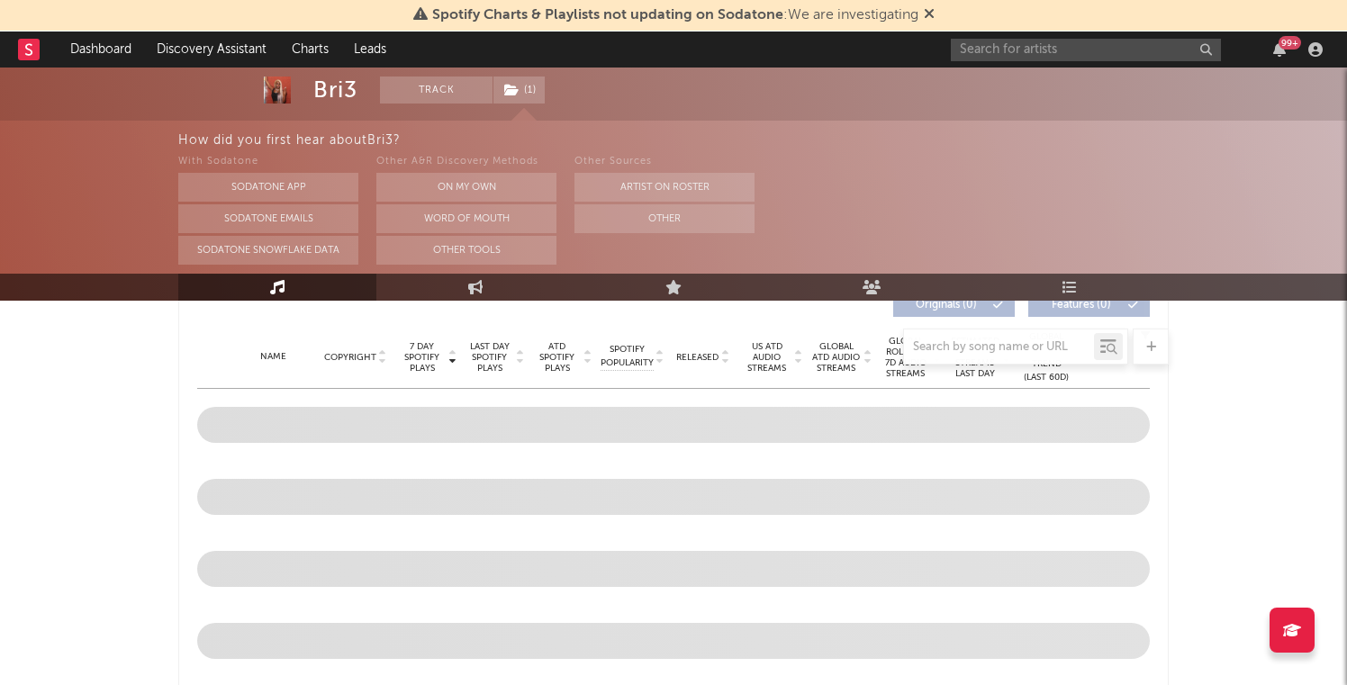
select select "6m"
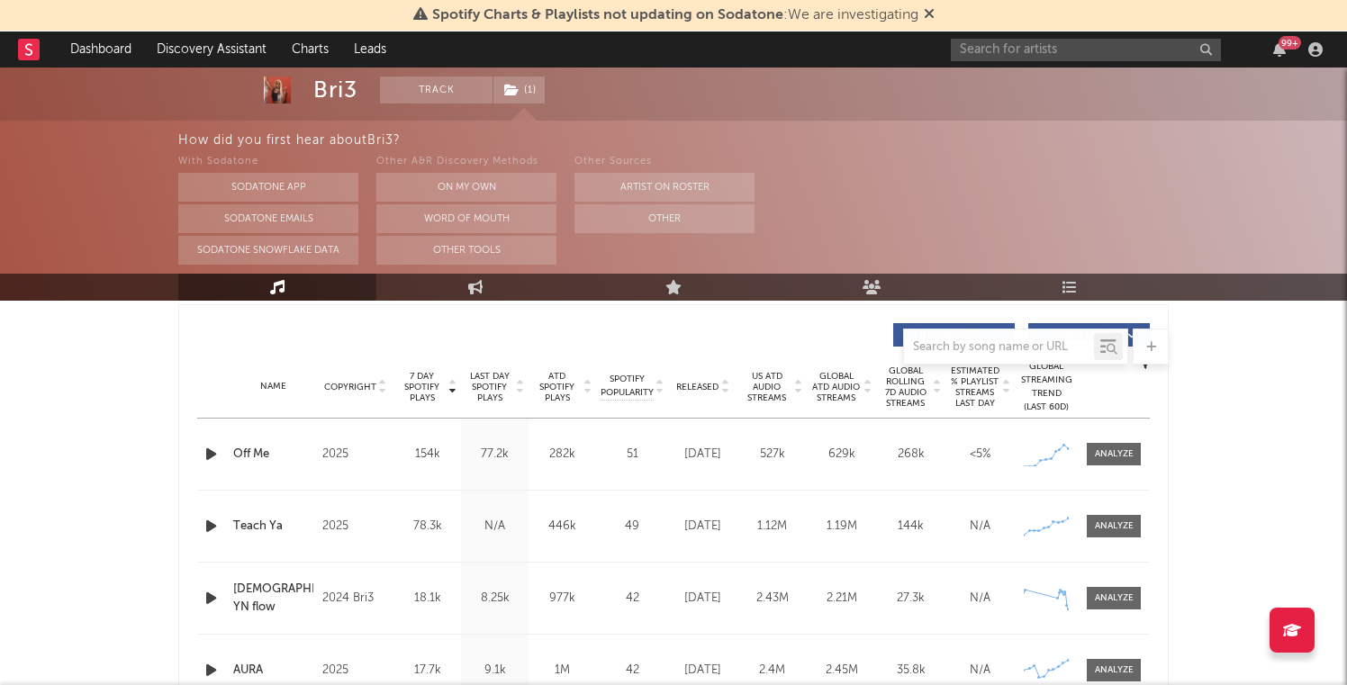
scroll to position [674, 0]
click at [712, 386] on span "Released" at bounding box center [697, 388] width 42 height 11
click at [414, 404] on div "Name Copyright Label Album Names Composer Names 7 Day Spotify Plays Last Day Sp…" at bounding box center [673, 388] width 953 height 63
click at [422, 386] on span "7 Day Spotify Plays" at bounding box center [422, 388] width 48 height 32
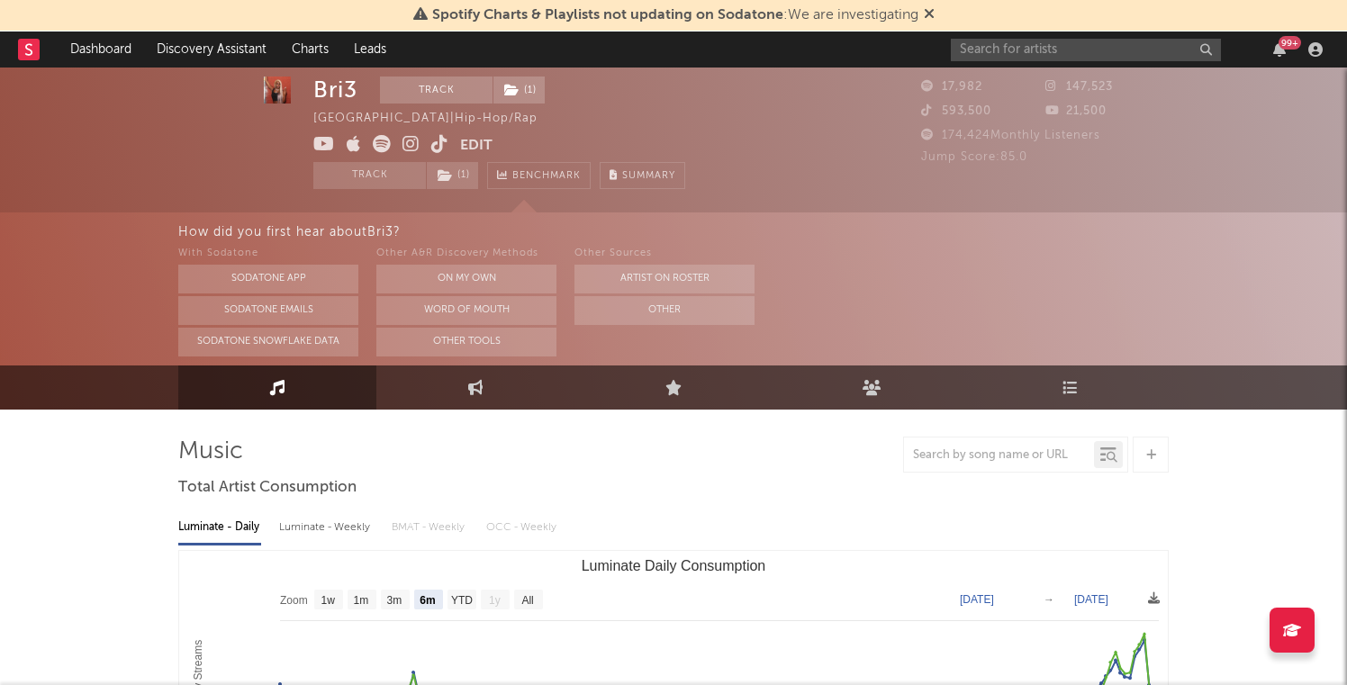
scroll to position [0, 0]
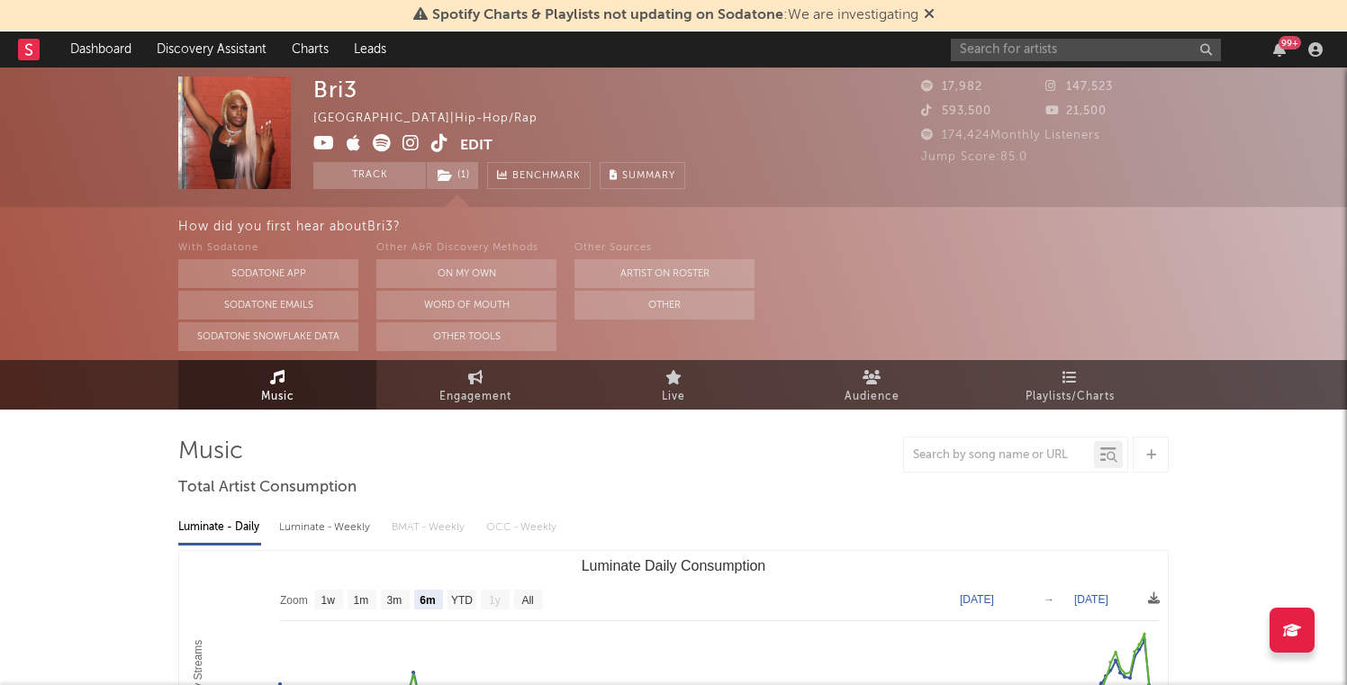
click at [369, 140] on span at bounding box center [386, 145] width 147 height 23
click at [393, 142] on span at bounding box center [386, 145] width 147 height 23
click at [383, 142] on icon at bounding box center [382, 143] width 18 height 18
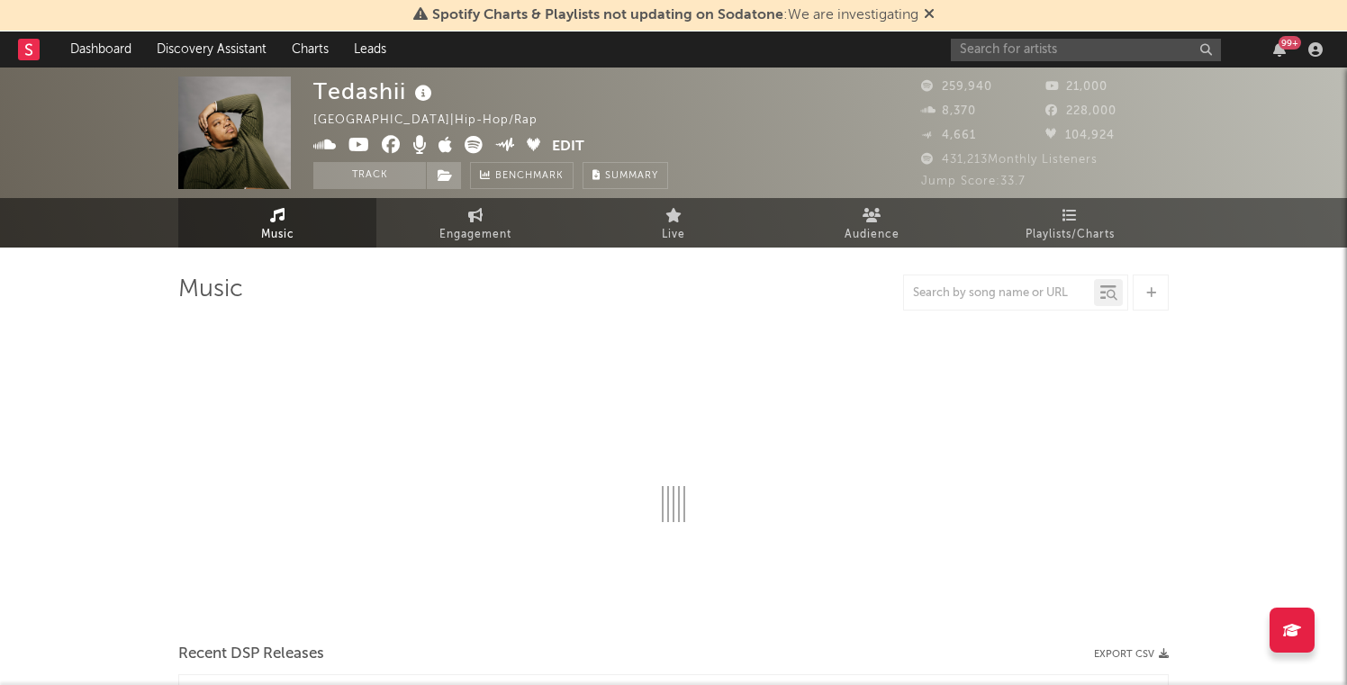
select select "6m"
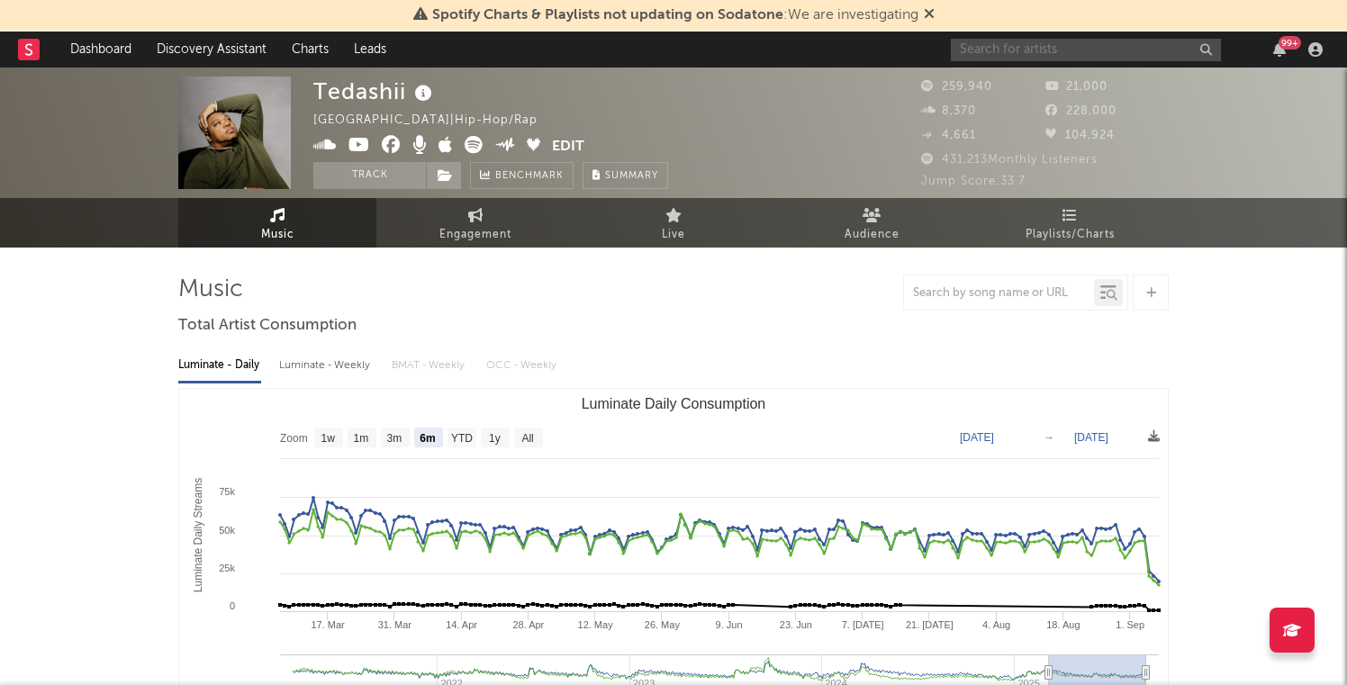
click at [1039, 50] on input "text" at bounding box center [1086, 50] width 270 height 23
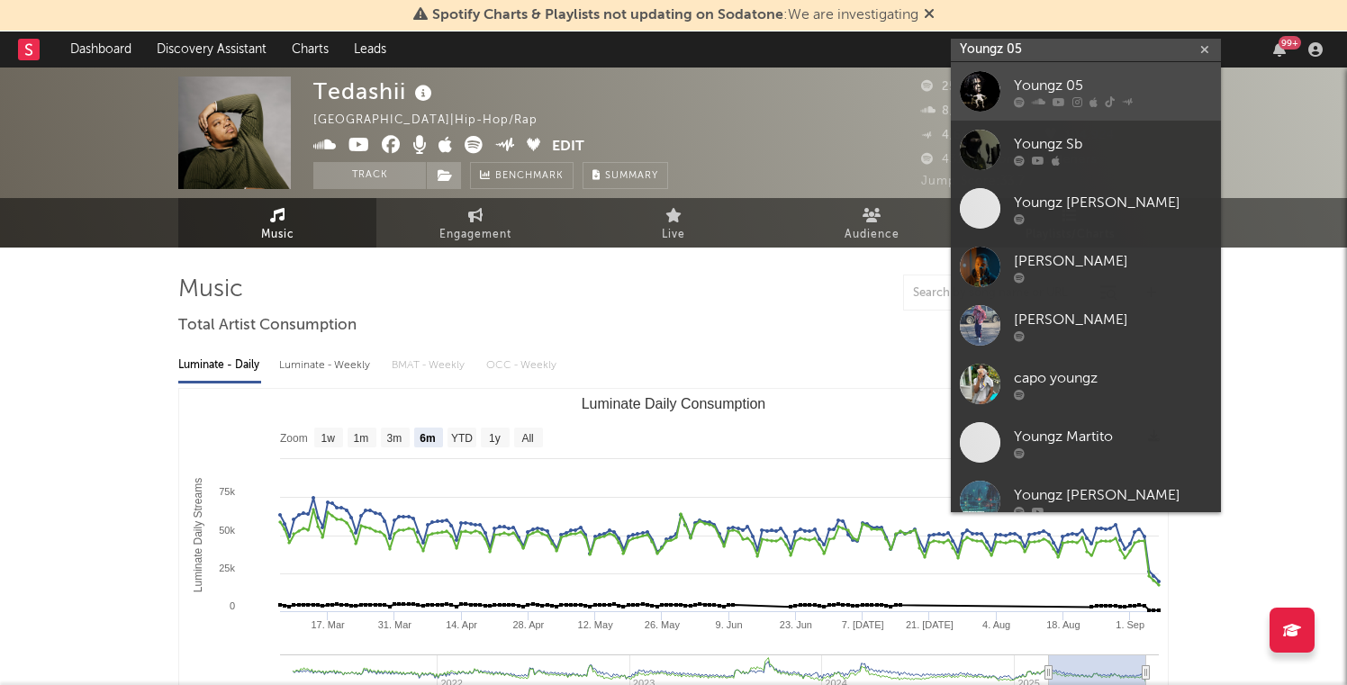
type input "Youngz 05"
click at [1003, 95] on link "Youngz 05" at bounding box center [1086, 91] width 270 height 59
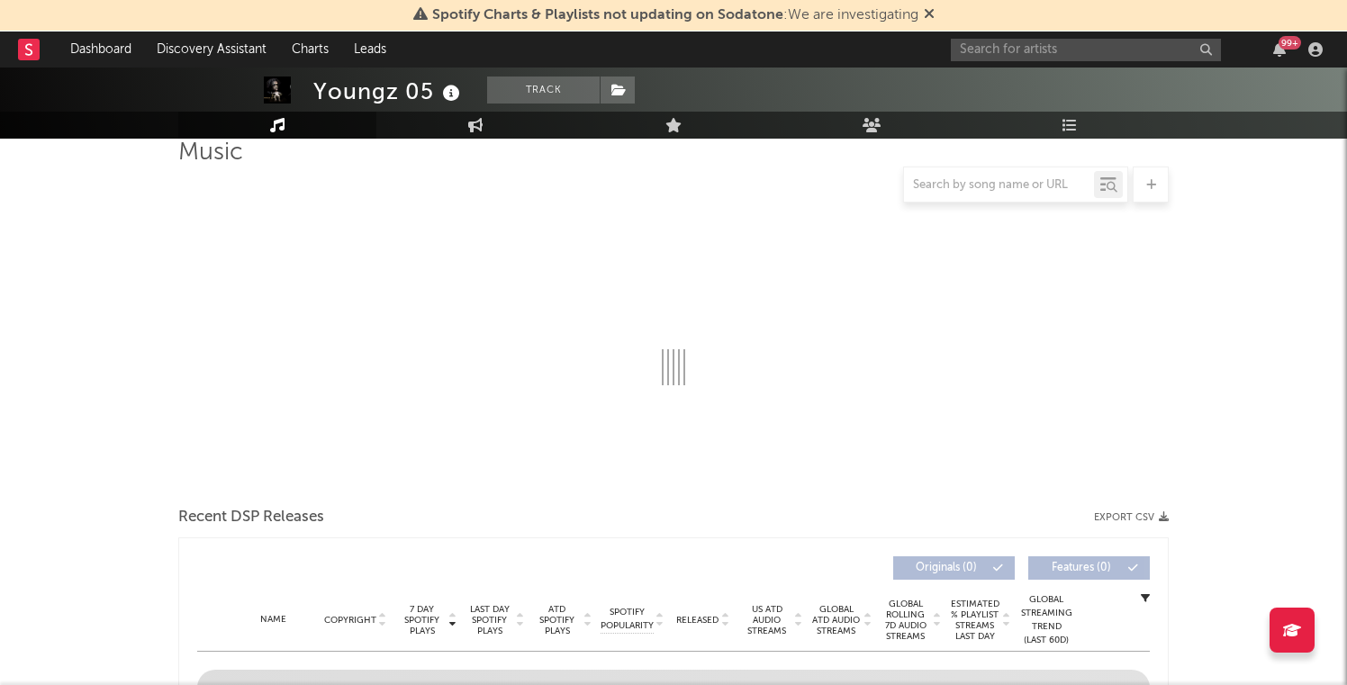
scroll to position [143, 0]
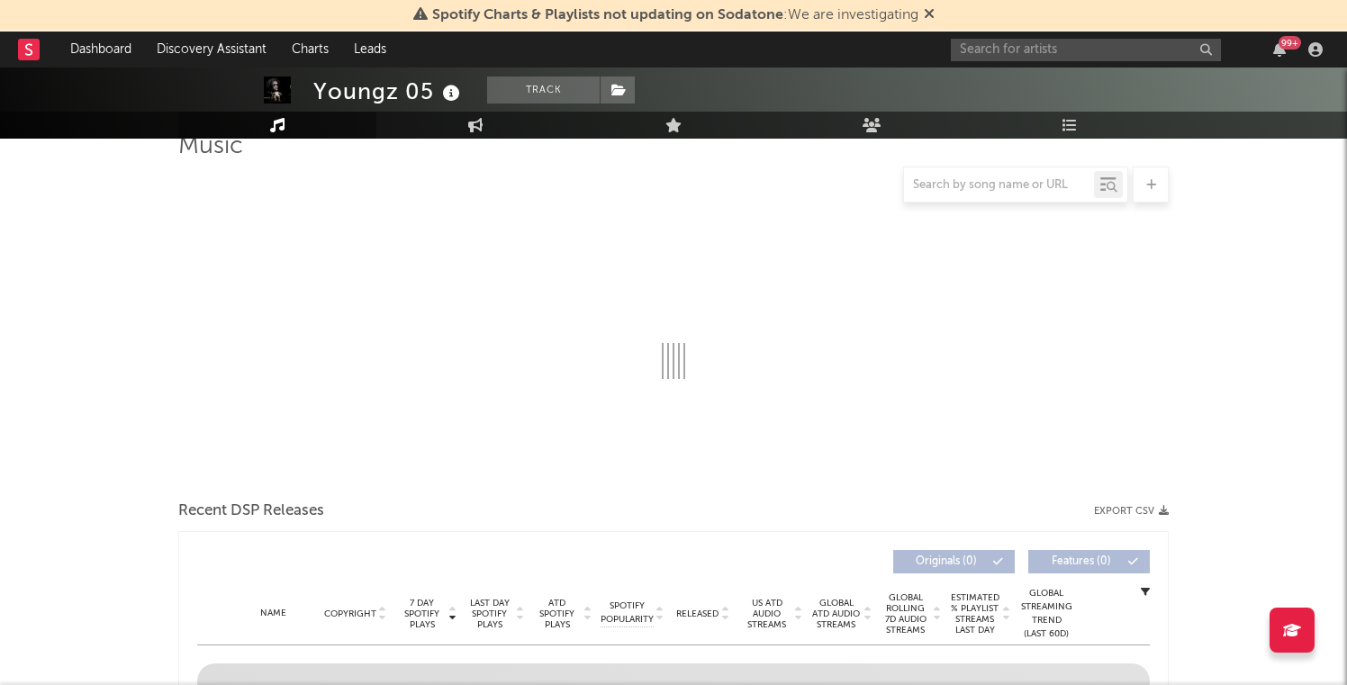
select select "6m"
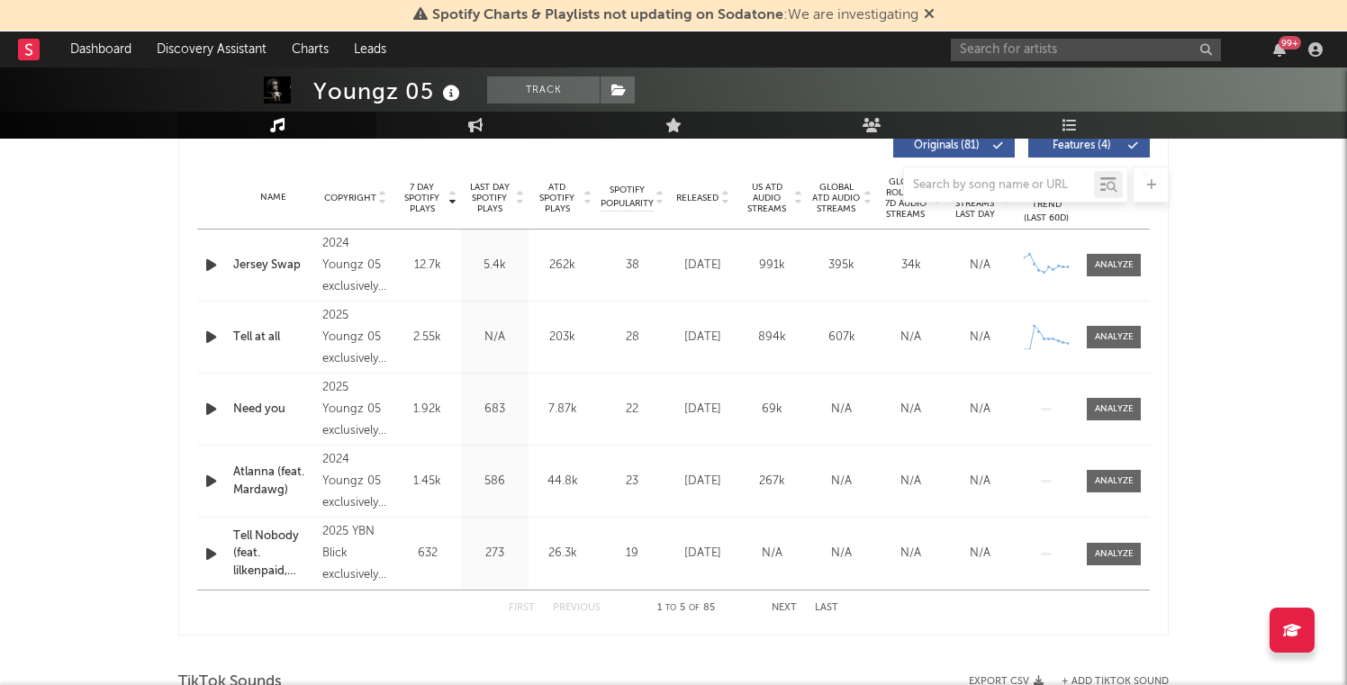
scroll to position [697, 0]
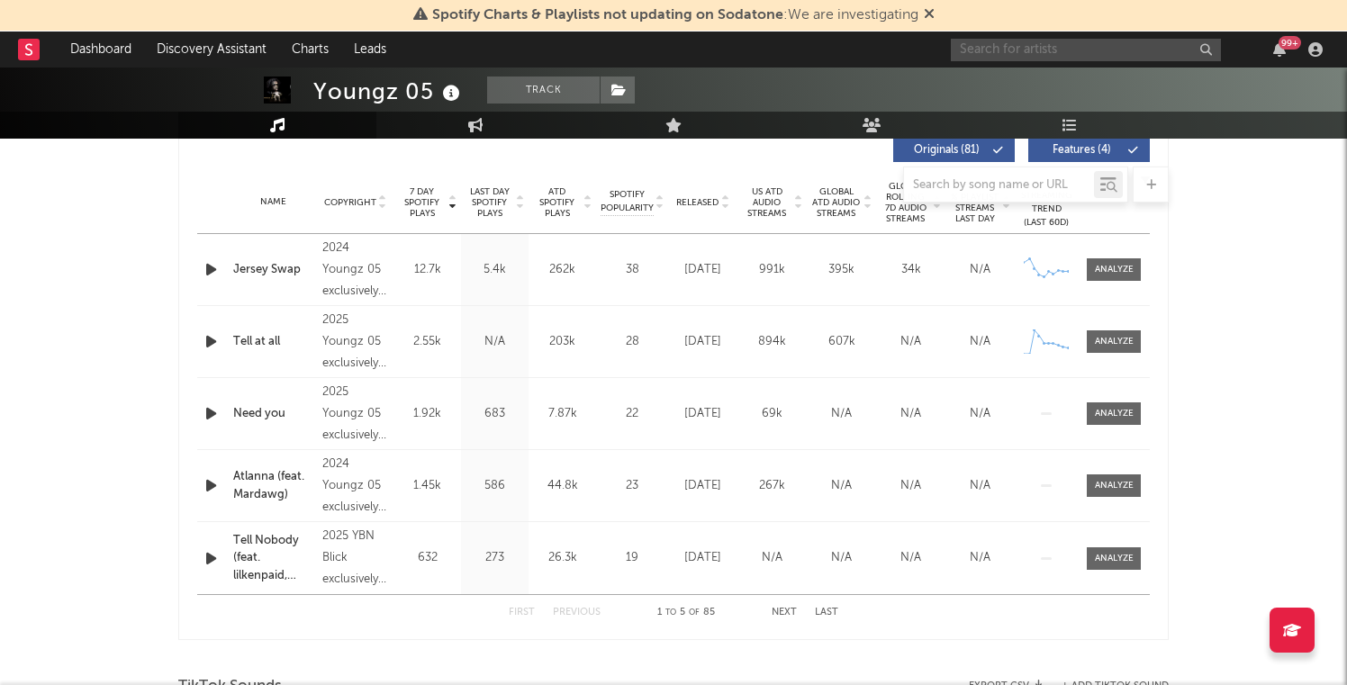
click at [1012, 57] on input "text" at bounding box center [1086, 50] width 270 height 23
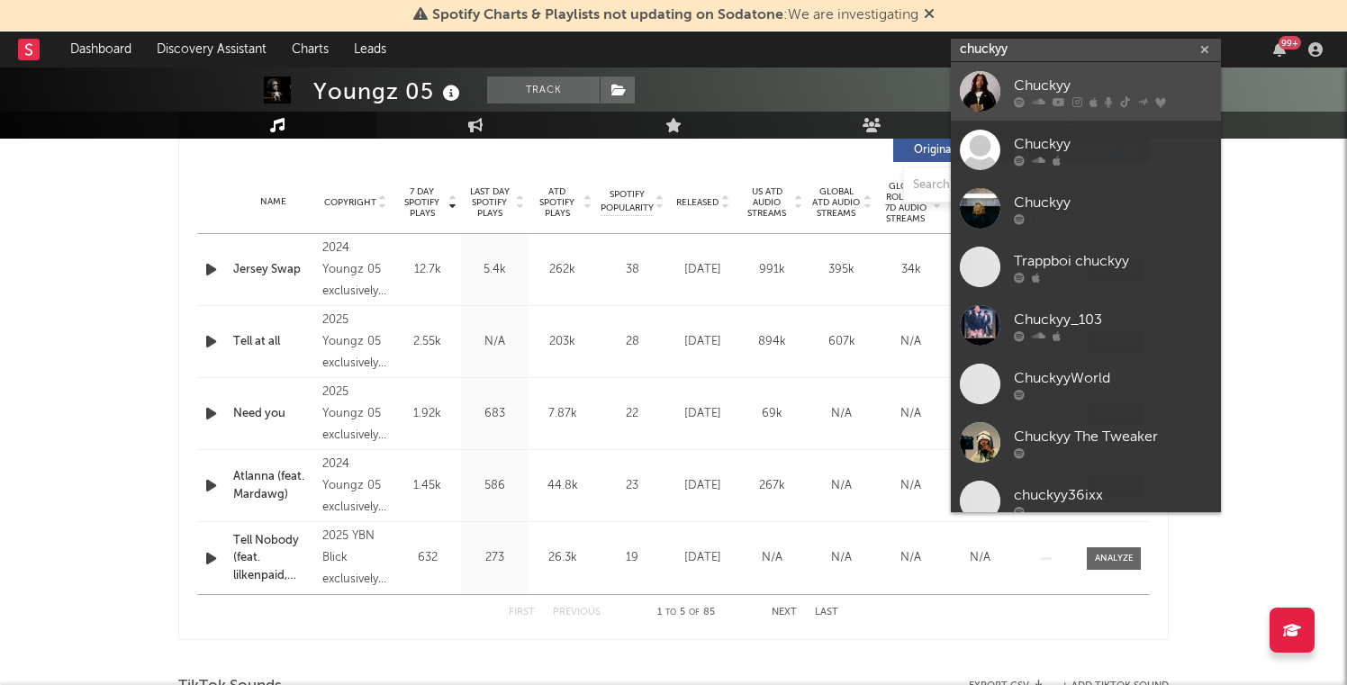
type input "chuckyy"
click at [981, 87] on div at bounding box center [980, 91] width 41 height 41
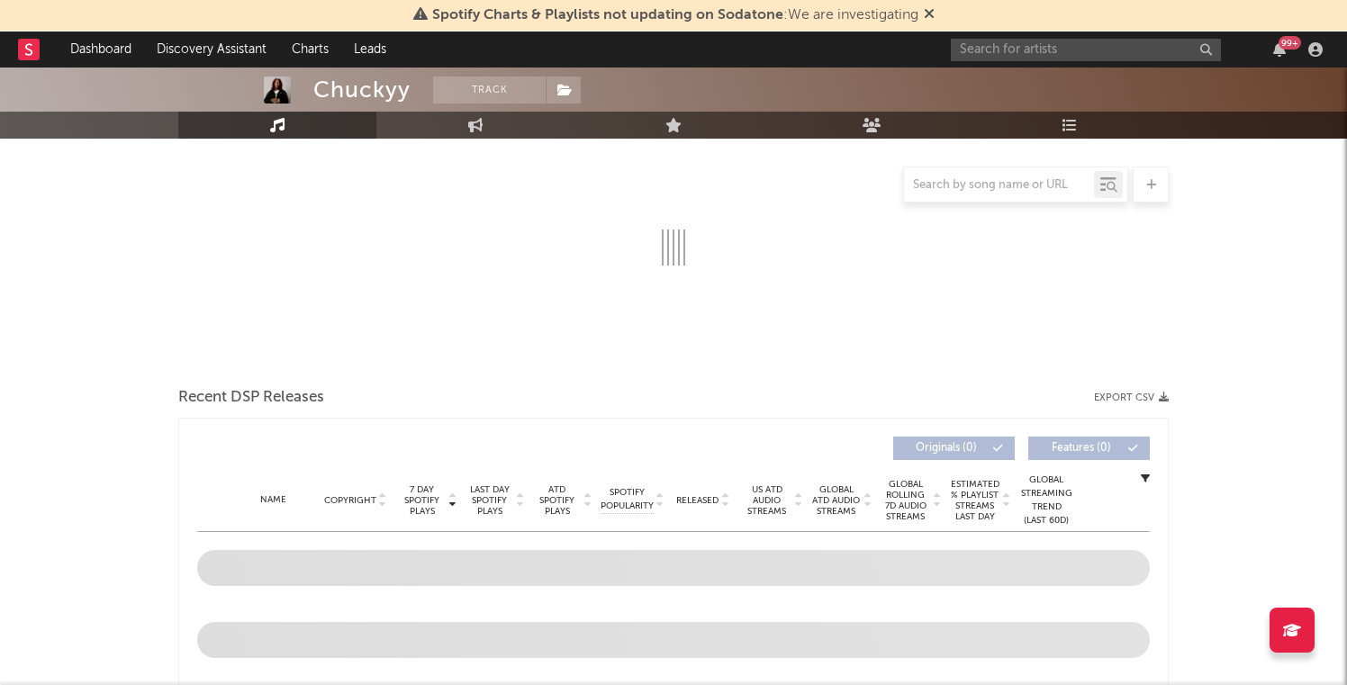
select select "6m"
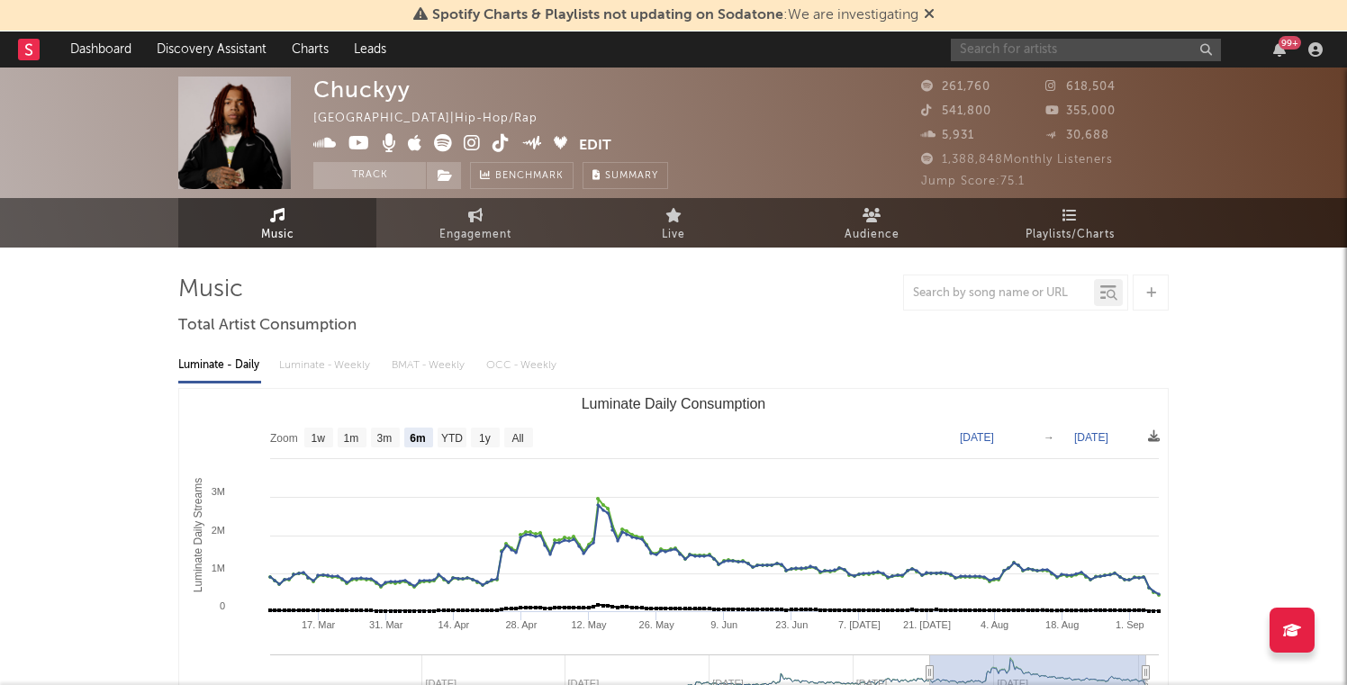
click at [1028, 60] on input "text" at bounding box center [1086, 50] width 270 height 23
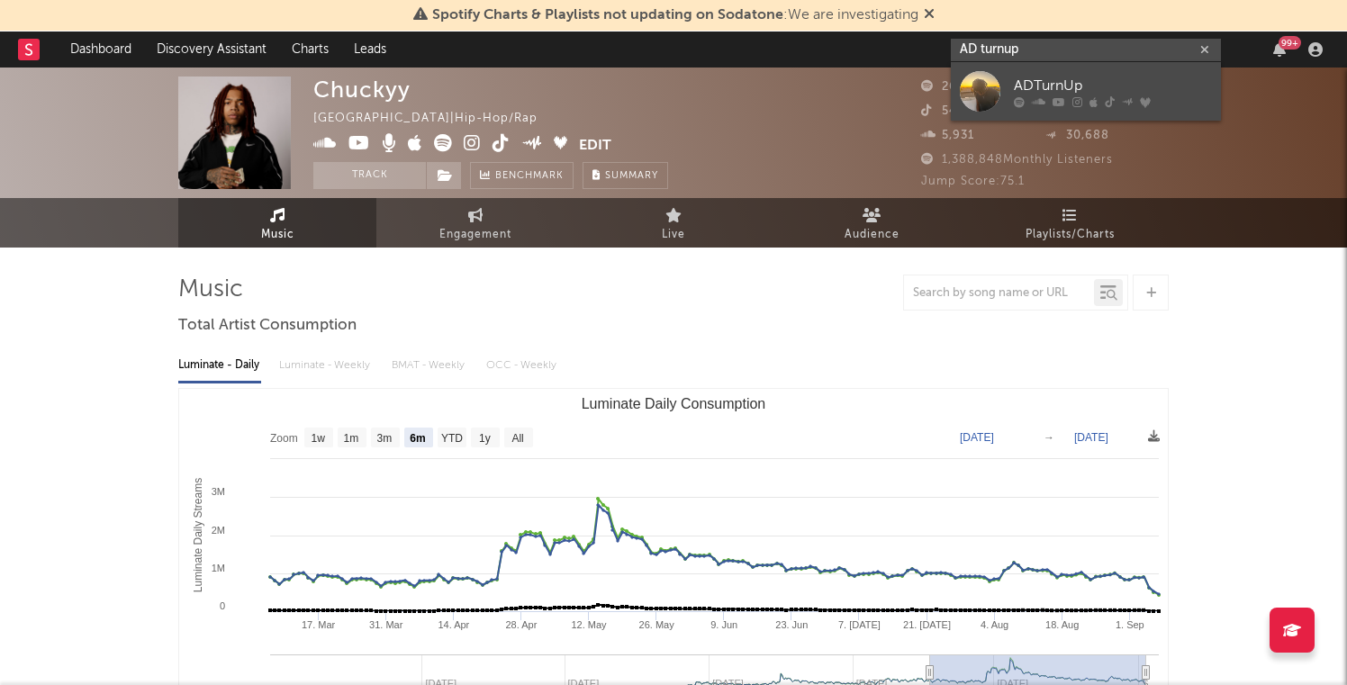
type input "AD turnup"
click at [1027, 107] on div at bounding box center [1113, 101] width 198 height 11
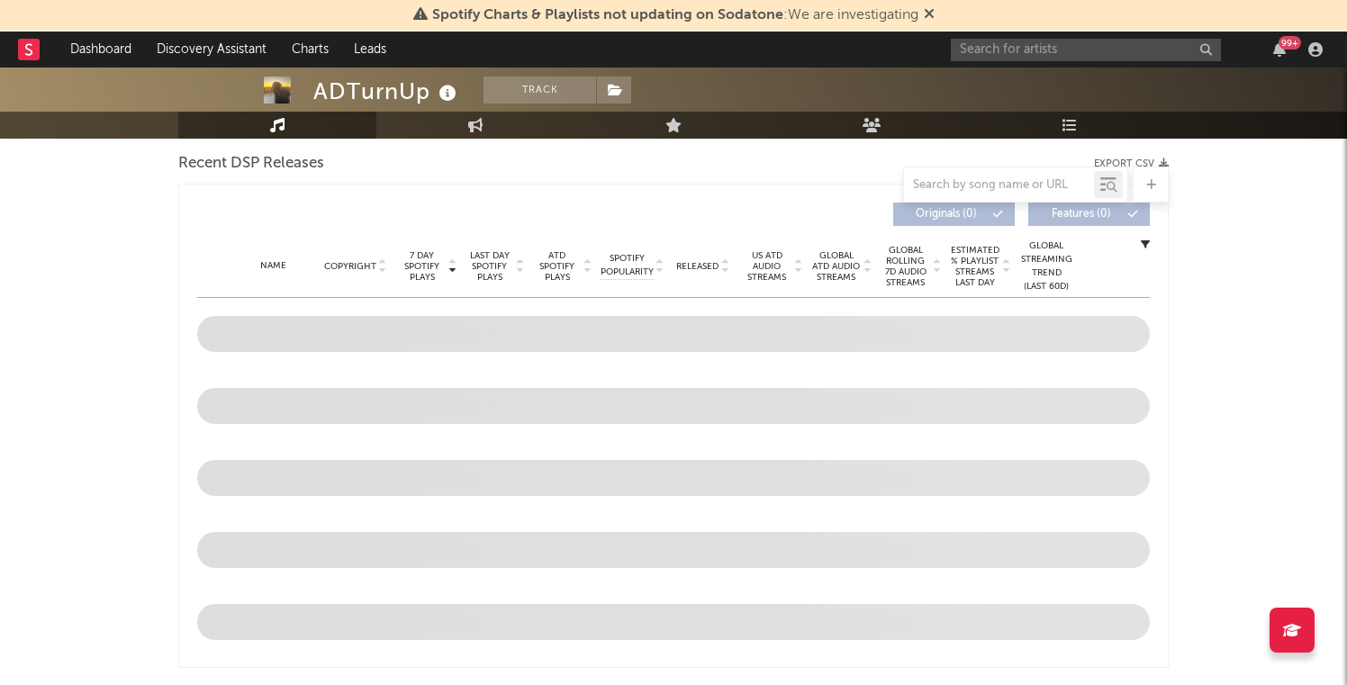
select select "6m"
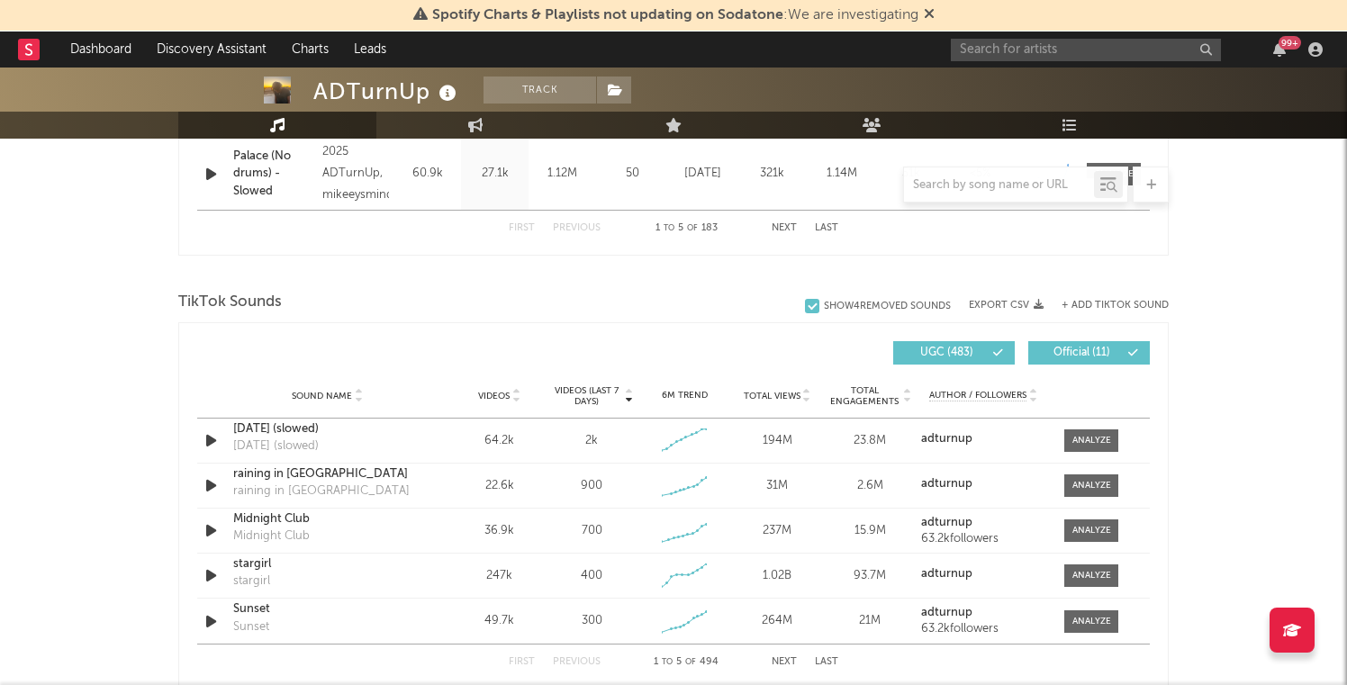
scroll to position [1155, 0]
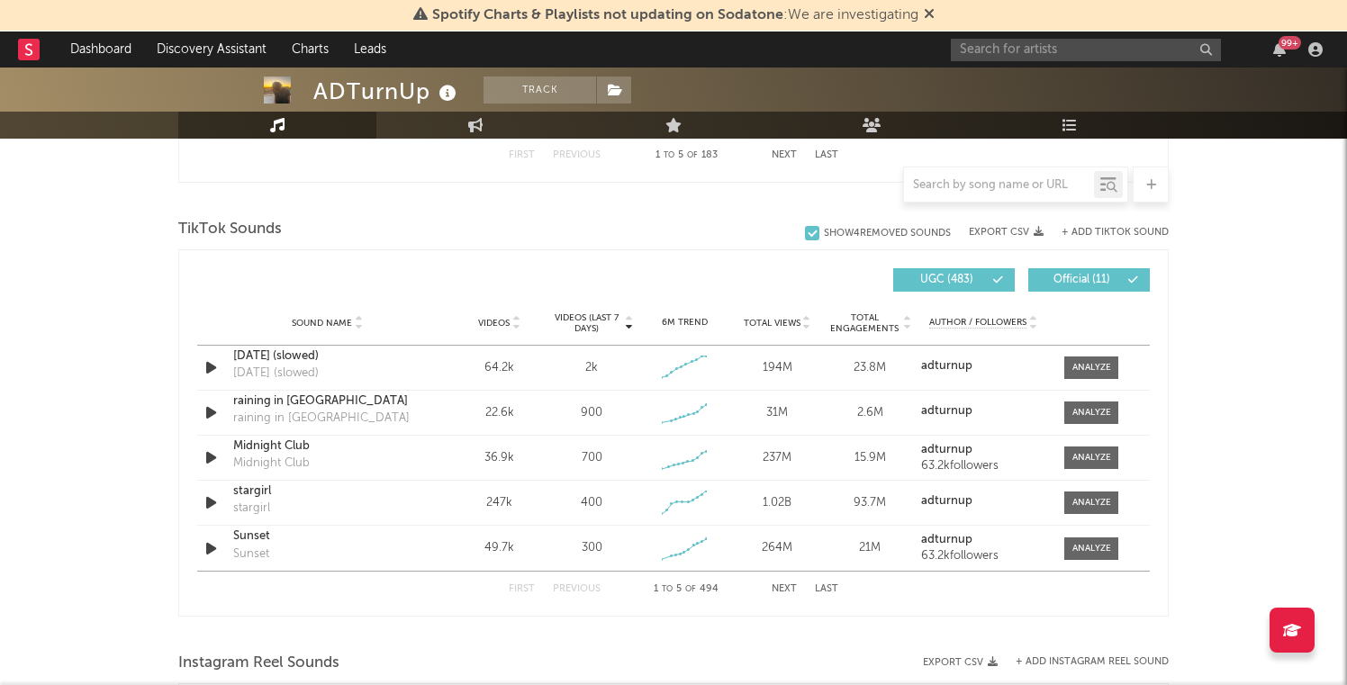
click at [778, 590] on button "Next" at bounding box center [784, 590] width 25 height 10
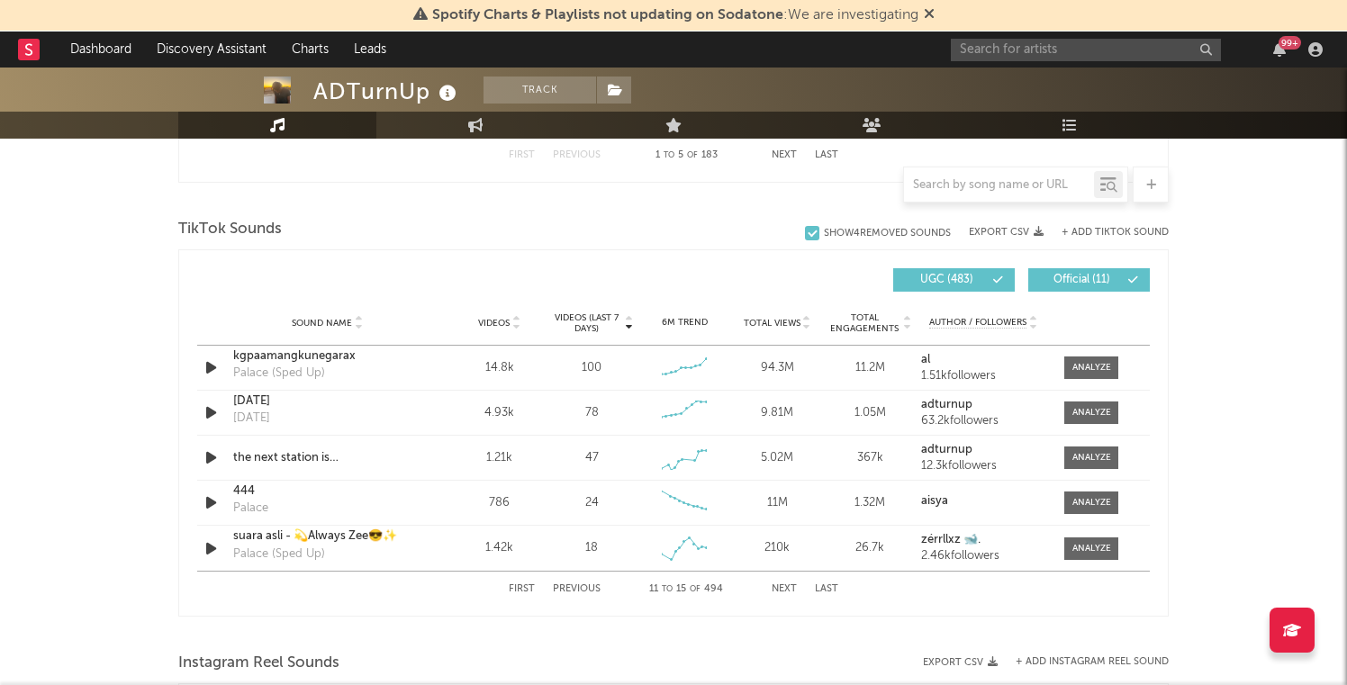
click at [778, 590] on button "Next" at bounding box center [784, 590] width 25 height 10
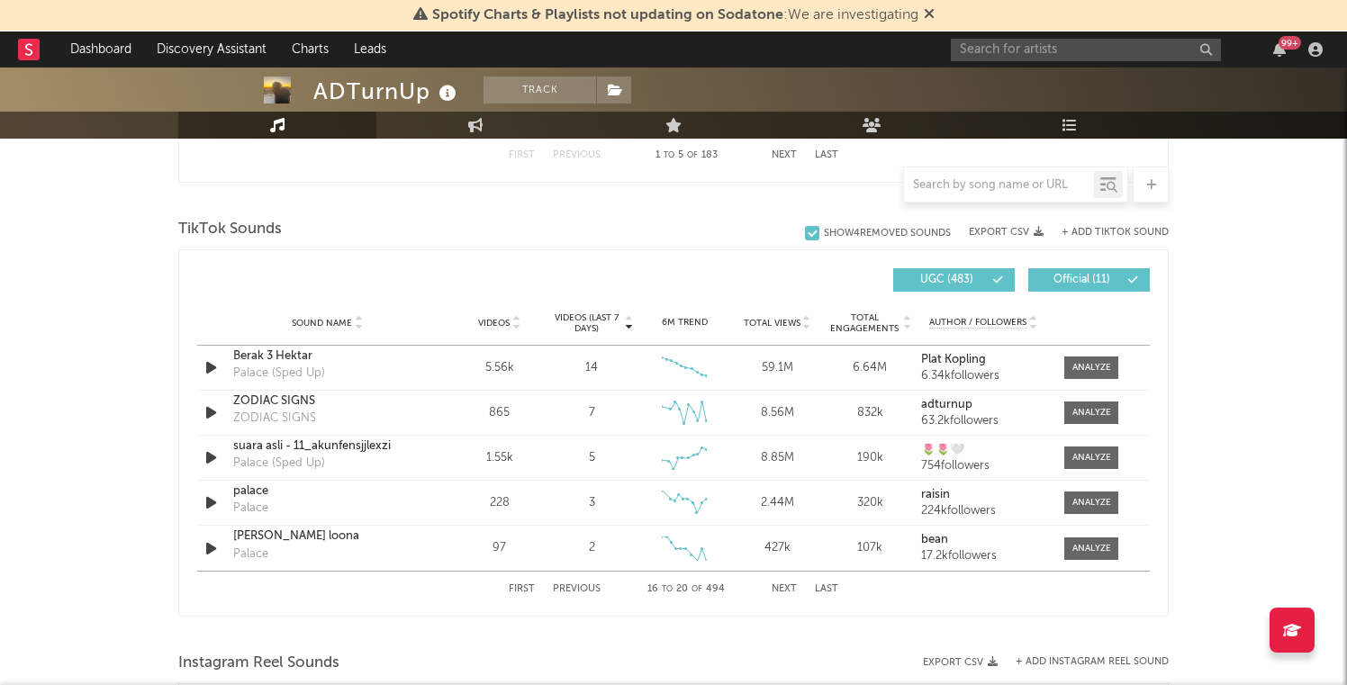
click at [523, 586] on button "First" at bounding box center [522, 590] width 26 height 10
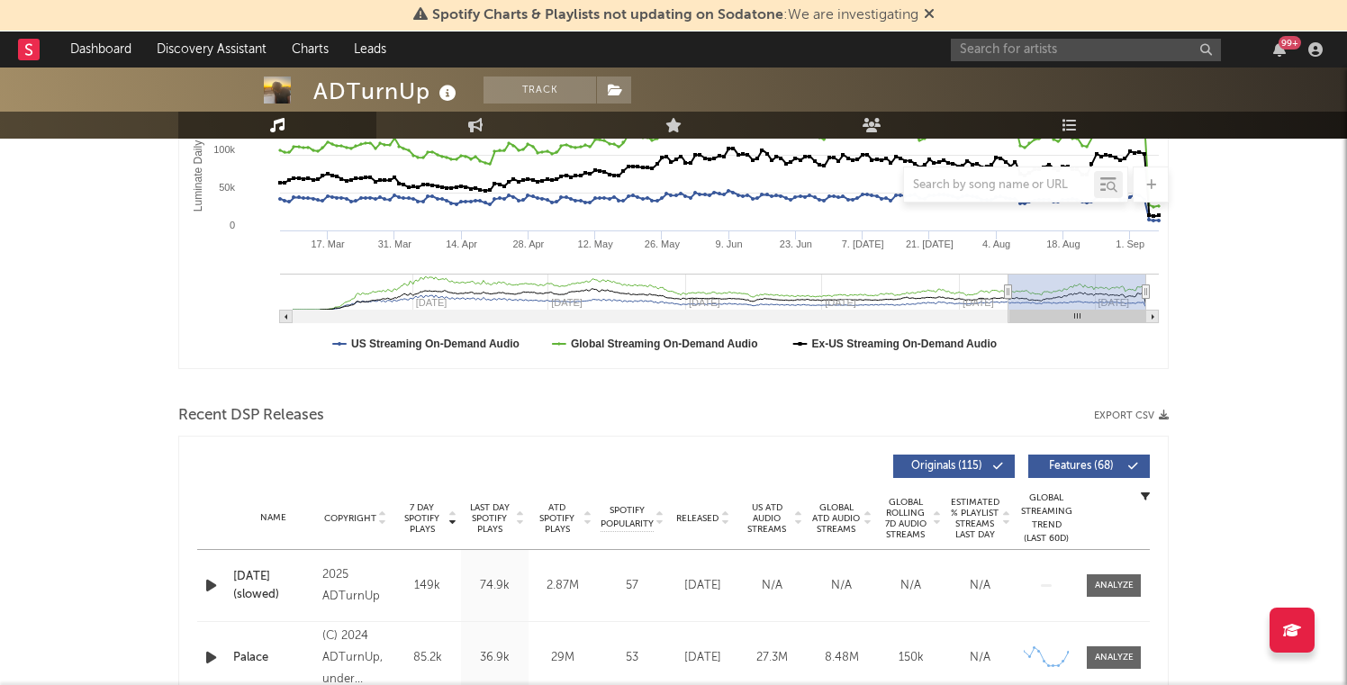
scroll to position [401, 0]
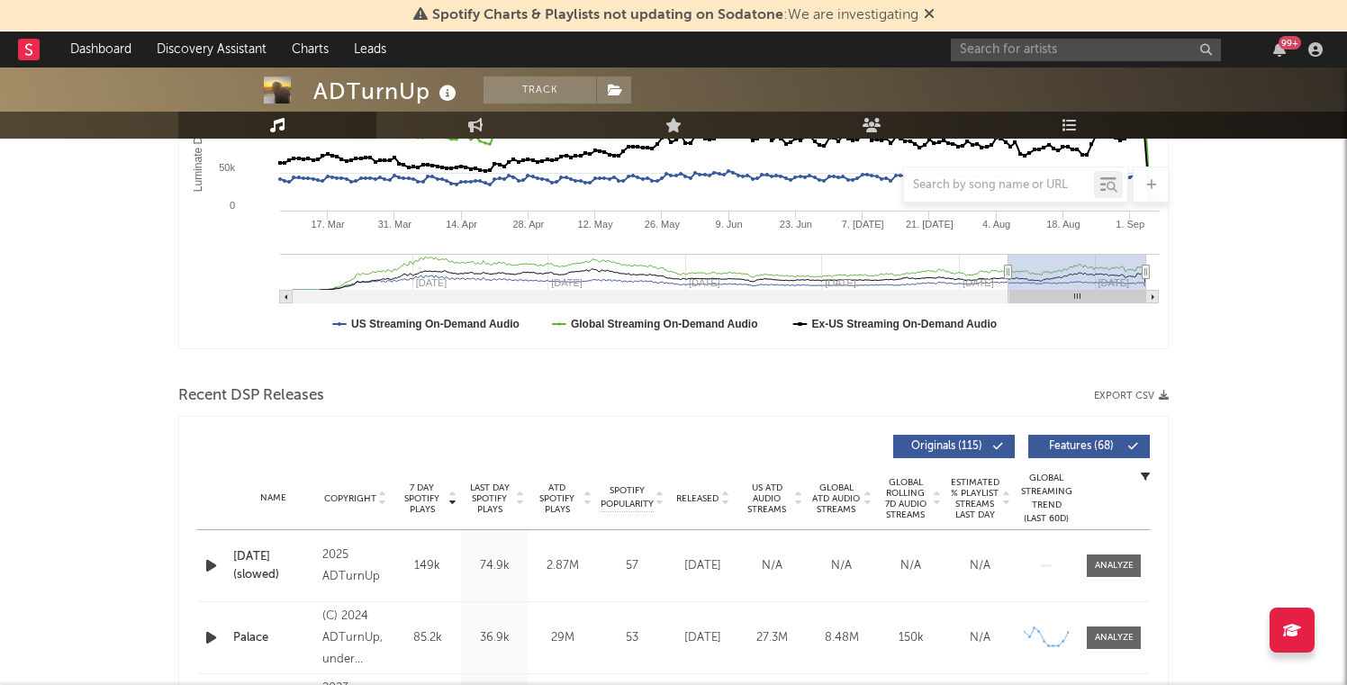
click at [700, 501] on span "Released" at bounding box center [697, 499] width 42 height 11
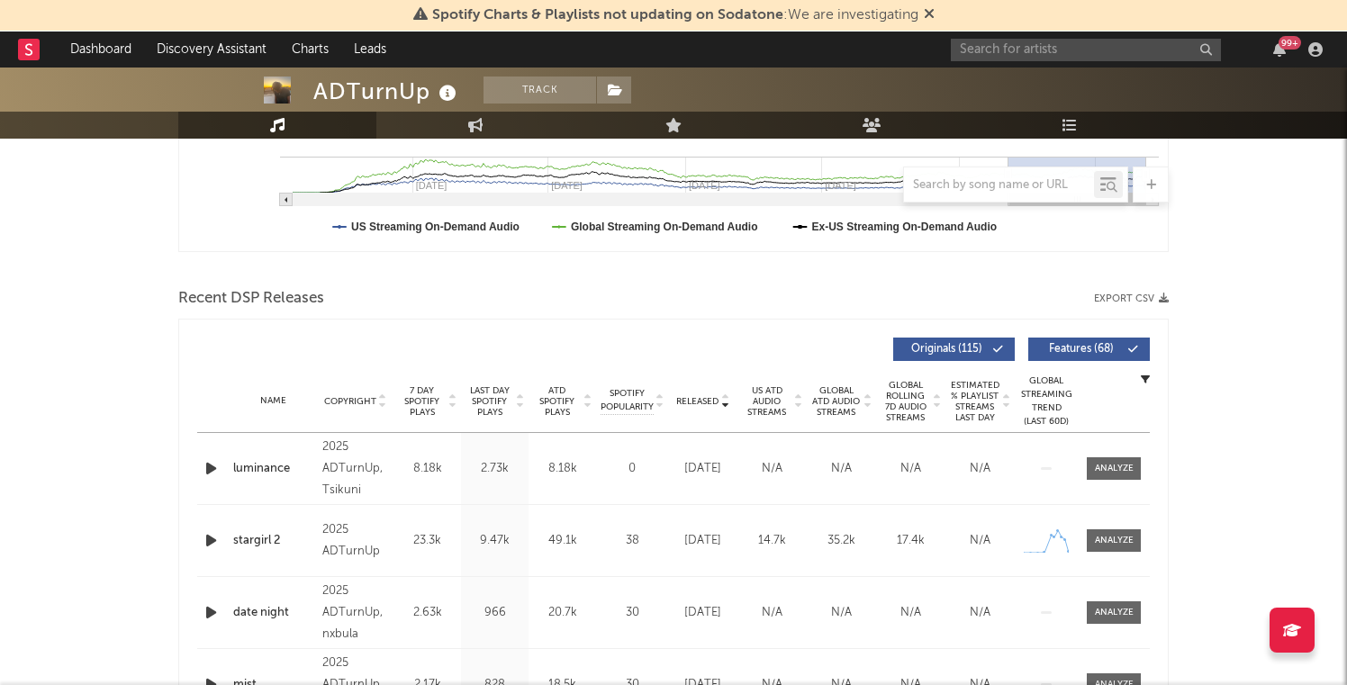
scroll to position [499, 0]
click at [496, 399] on span "Last Day Spotify Plays" at bounding box center [490, 401] width 48 height 32
click at [423, 398] on span "7 Day Spotify Plays" at bounding box center [422, 401] width 48 height 32
click at [208, 464] on icon "button" at bounding box center [211, 468] width 19 height 23
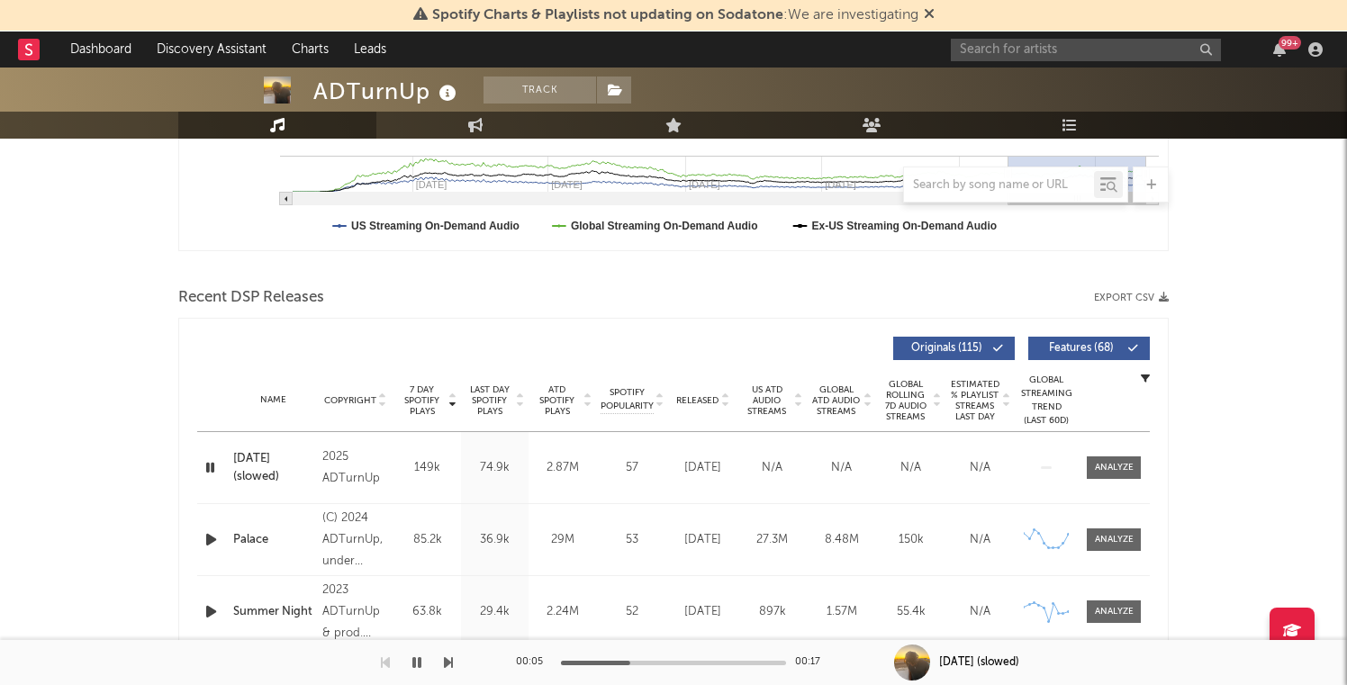
click at [695, 666] on div "00:05 00:17" at bounding box center [673, 662] width 315 height 45
click at [712, 665] on div "00:05 00:17" at bounding box center [673, 662] width 315 height 45
click at [708, 663] on div at bounding box center [673, 663] width 225 height 5
click at [216, 461] on icon "button" at bounding box center [210, 468] width 17 height 23
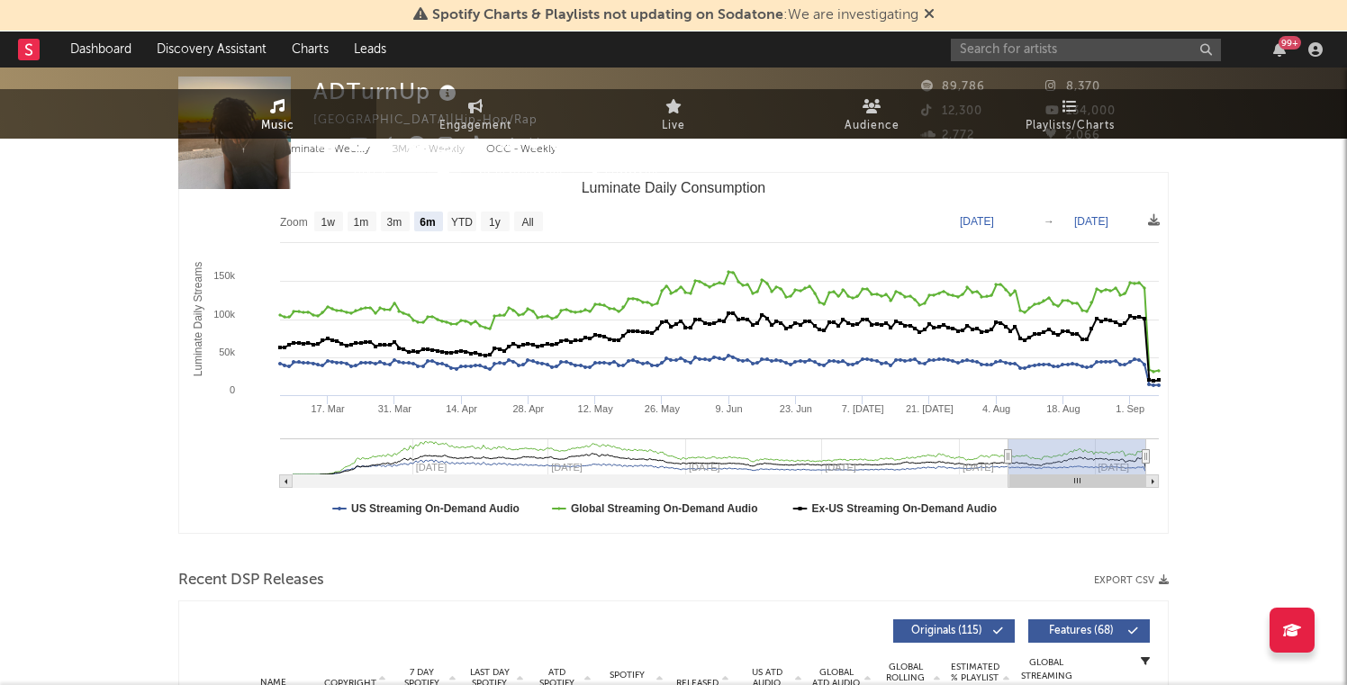
scroll to position [0, 0]
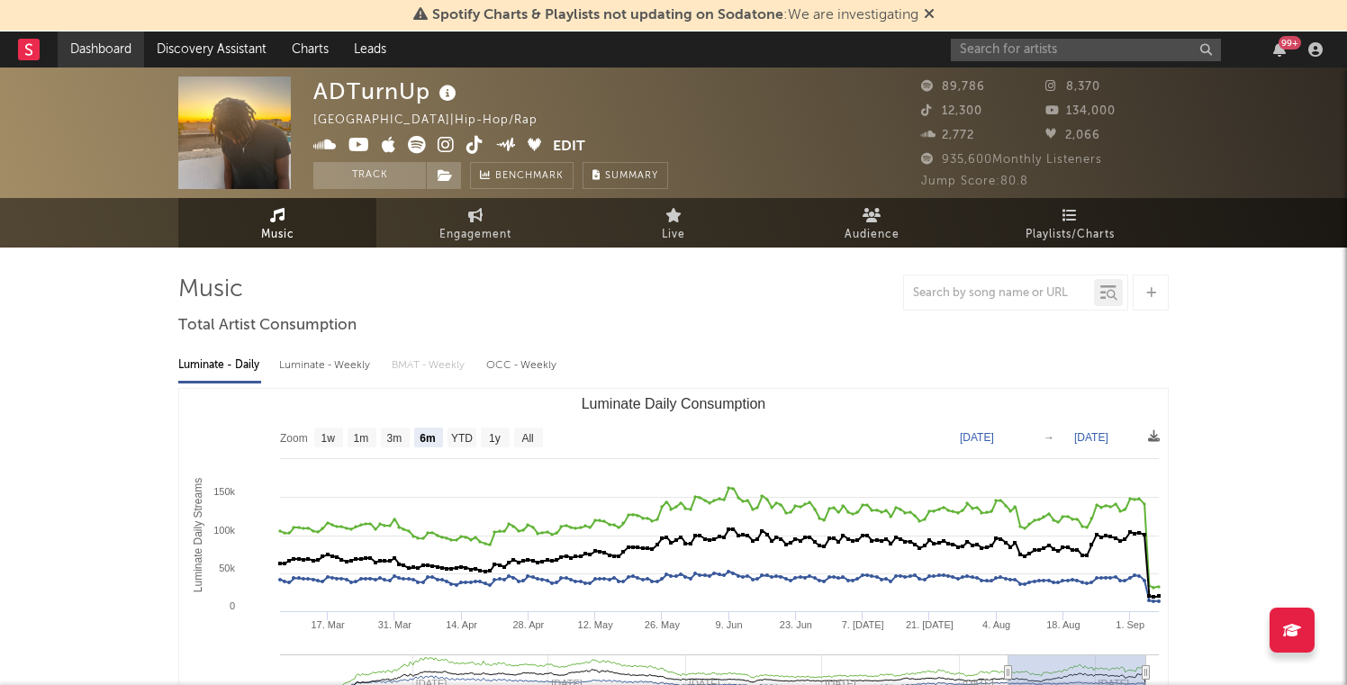
click at [111, 48] on link "Dashboard" at bounding box center [101, 50] width 86 height 36
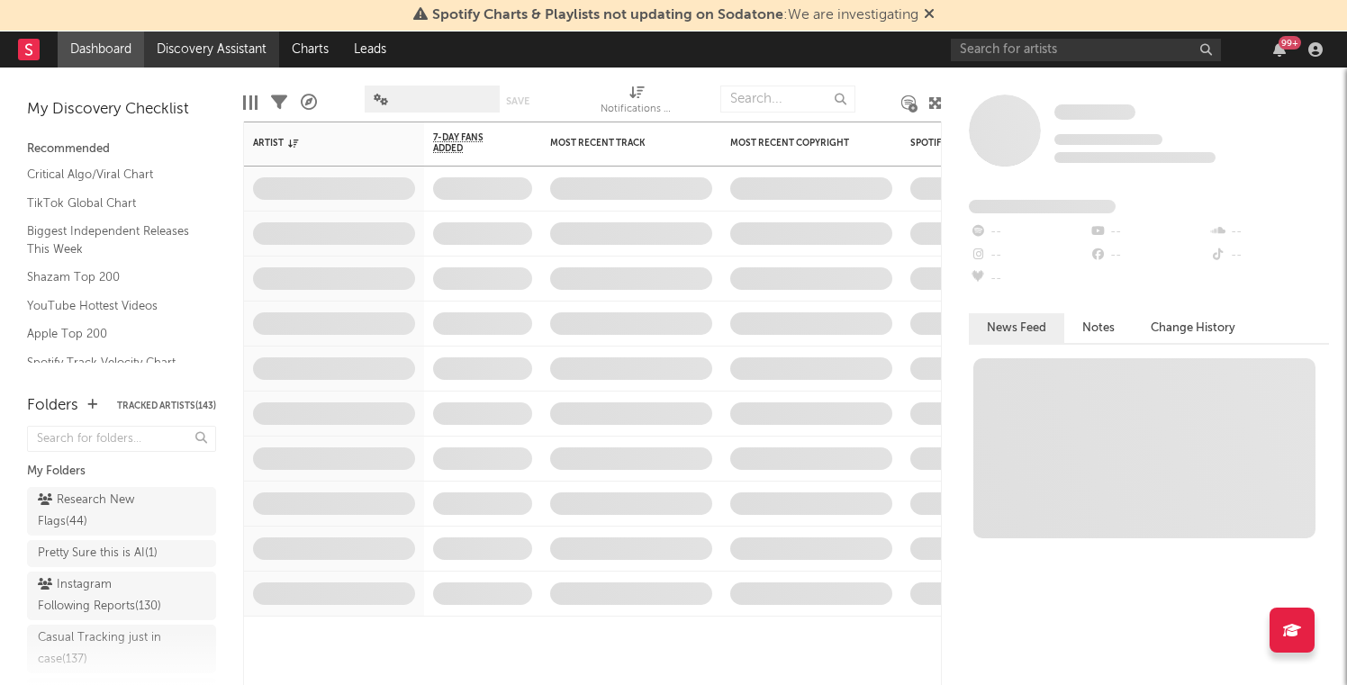
click at [211, 50] on link "Discovery Assistant" at bounding box center [211, 50] width 135 height 36
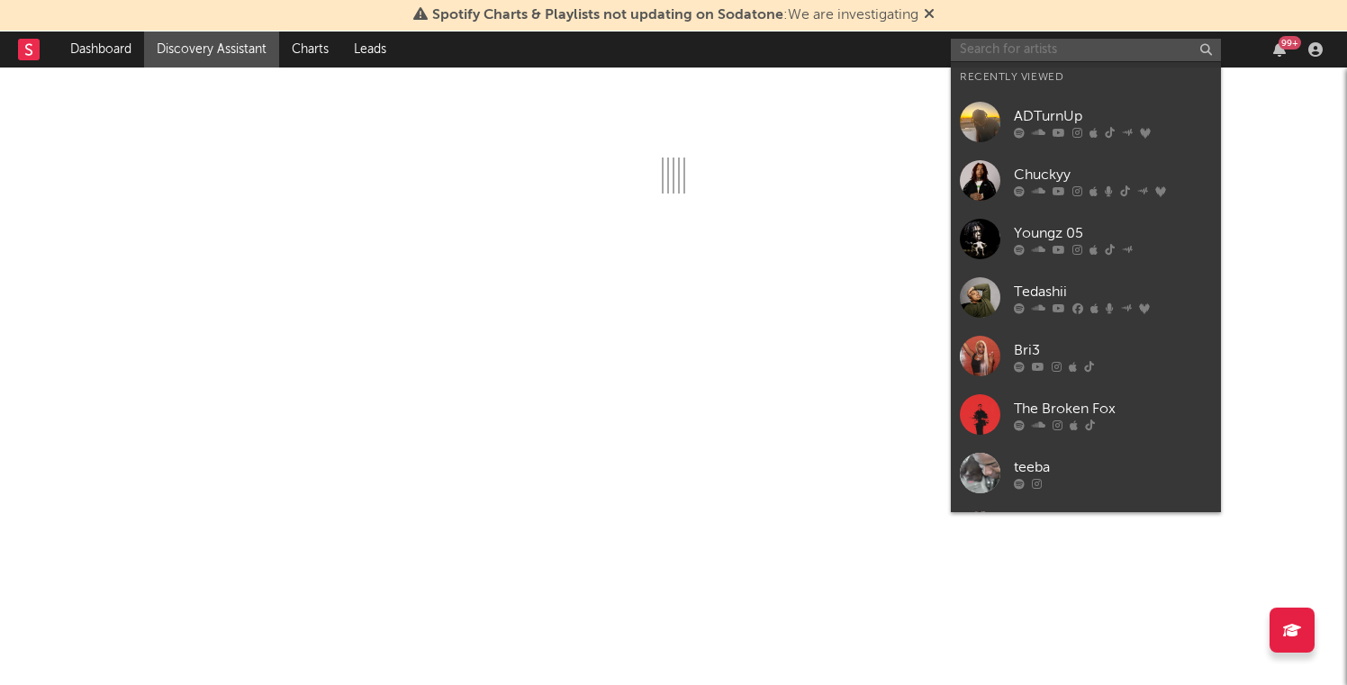
click at [1010, 50] on input "text" at bounding box center [1086, 50] width 270 height 23
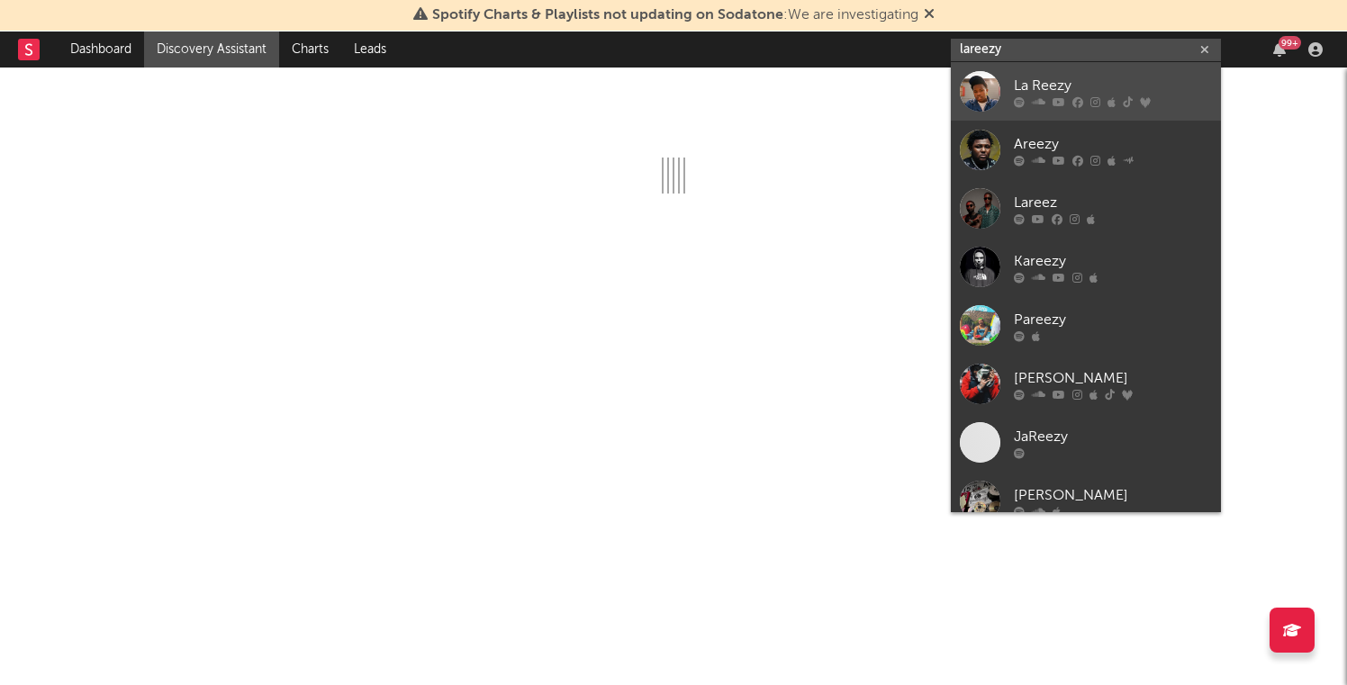
type input "lareezy"
click at [983, 104] on div at bounding box center [980, 91] width 41 height 41
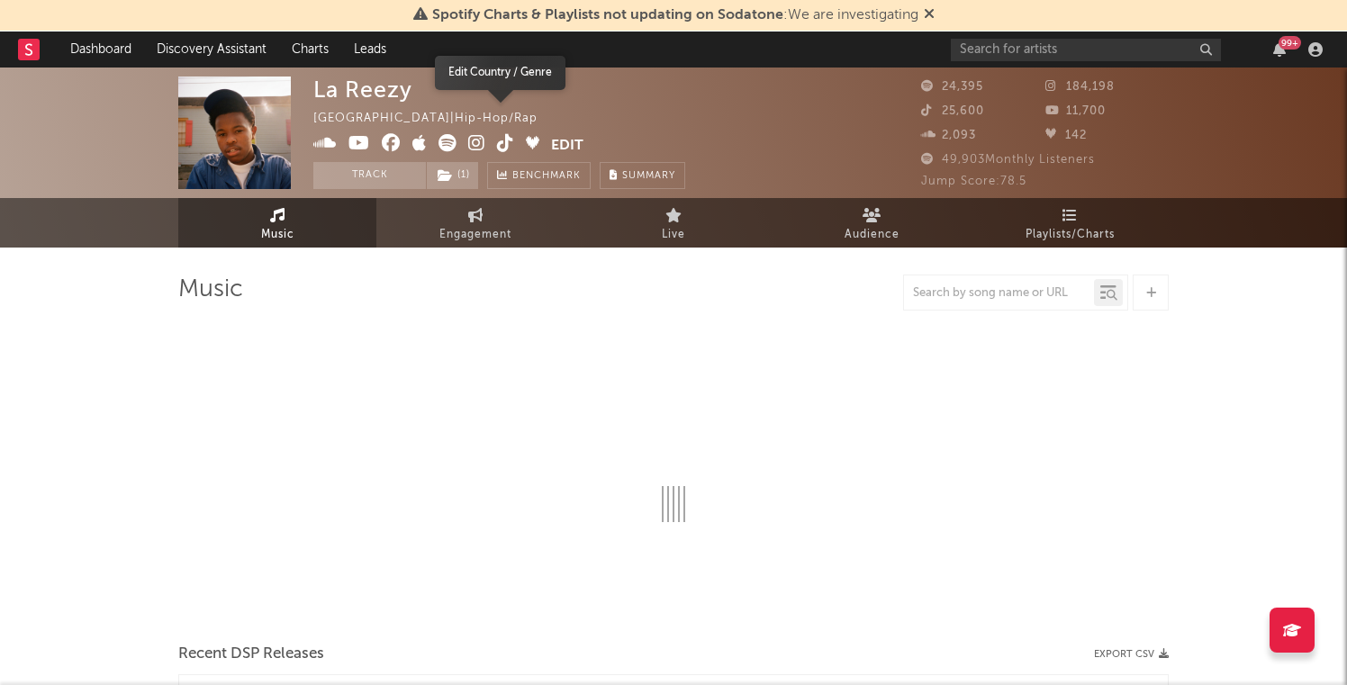
select select "6m"
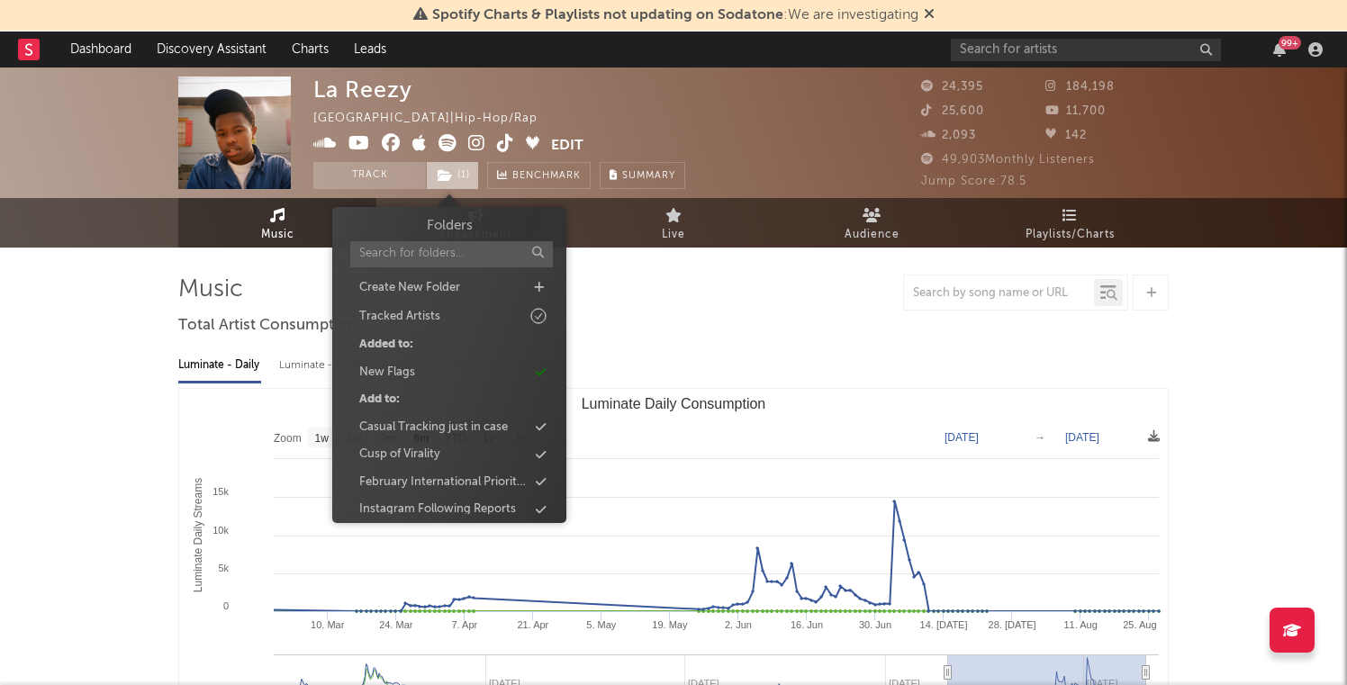
click at [458, 162] on span "( 1 )" at bounding box center [452, 175] width 53 height 27
click at [579, 95] on div "La Reezy United States | Hip-Hop/Rap Edit Track ( 1 ) Benchmark Summary" at bounding box center [499, 133] width 372 height 113
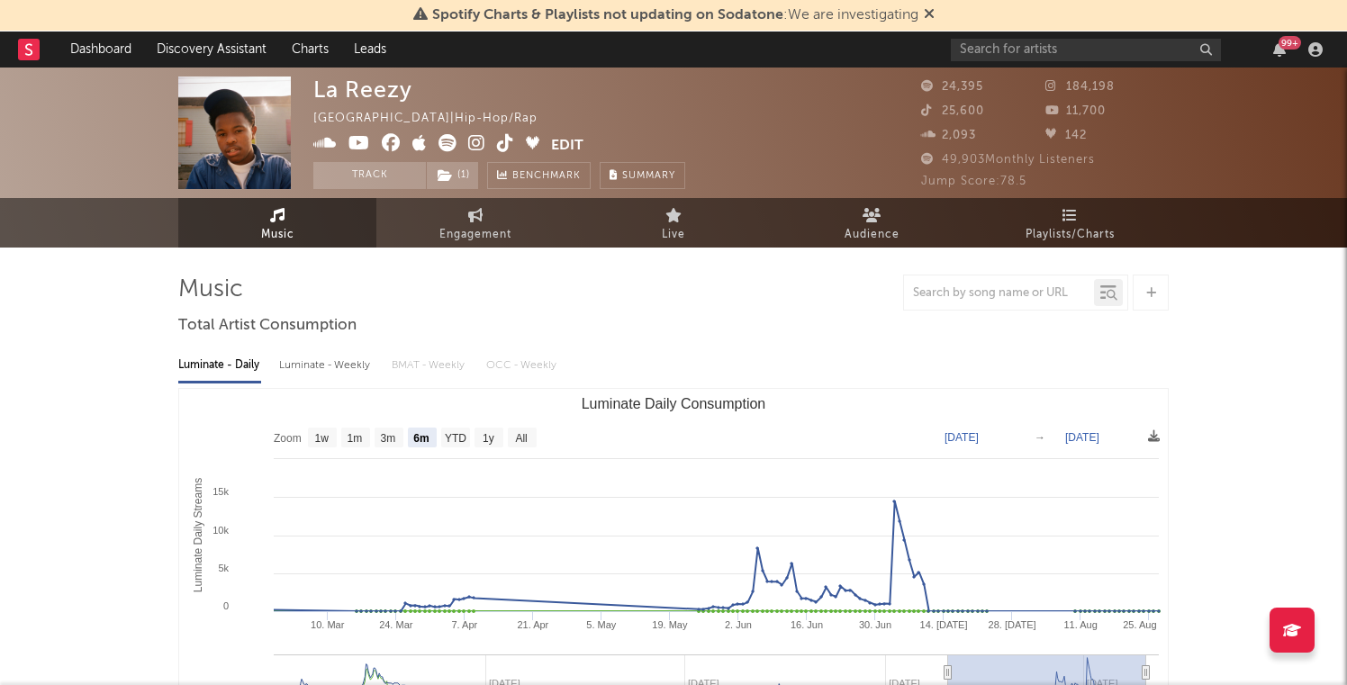
click at [506, 144] on icon at bounding box center [505, 143] width 17 height 18
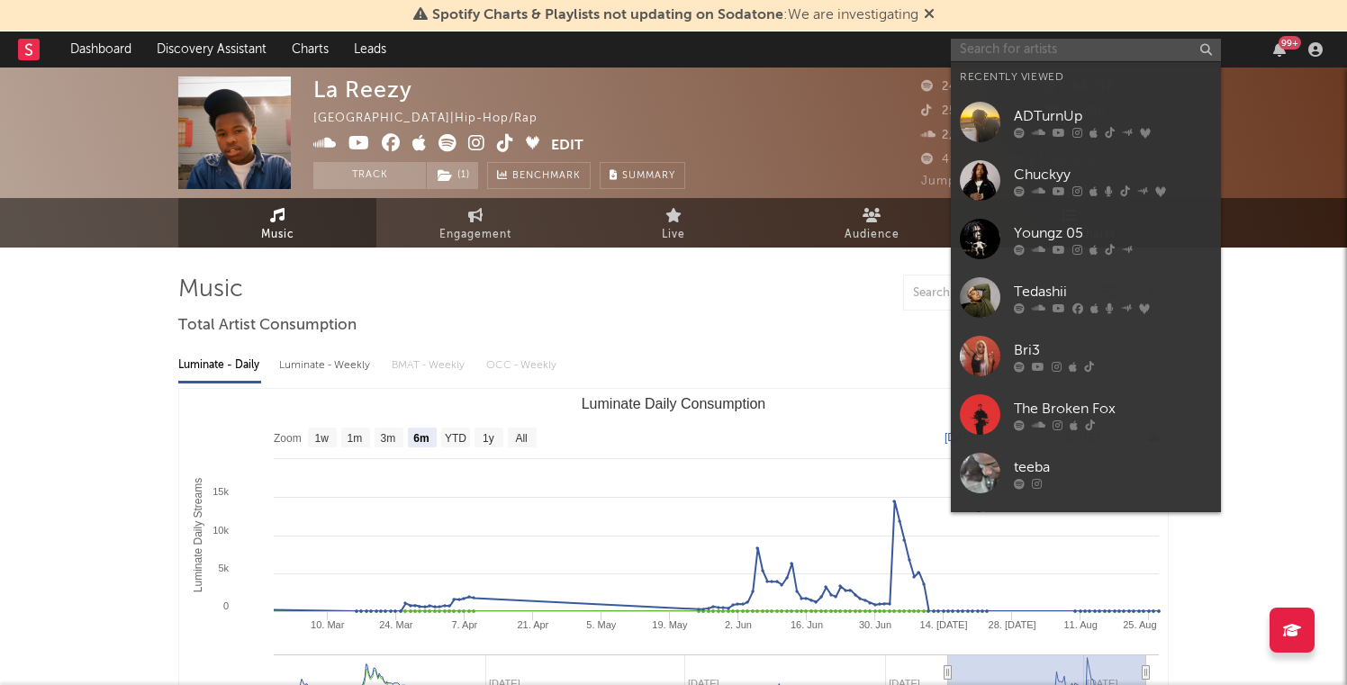
click at [1032, 47] on input "text" at bounding box center [1086, 50] width 270 height 23
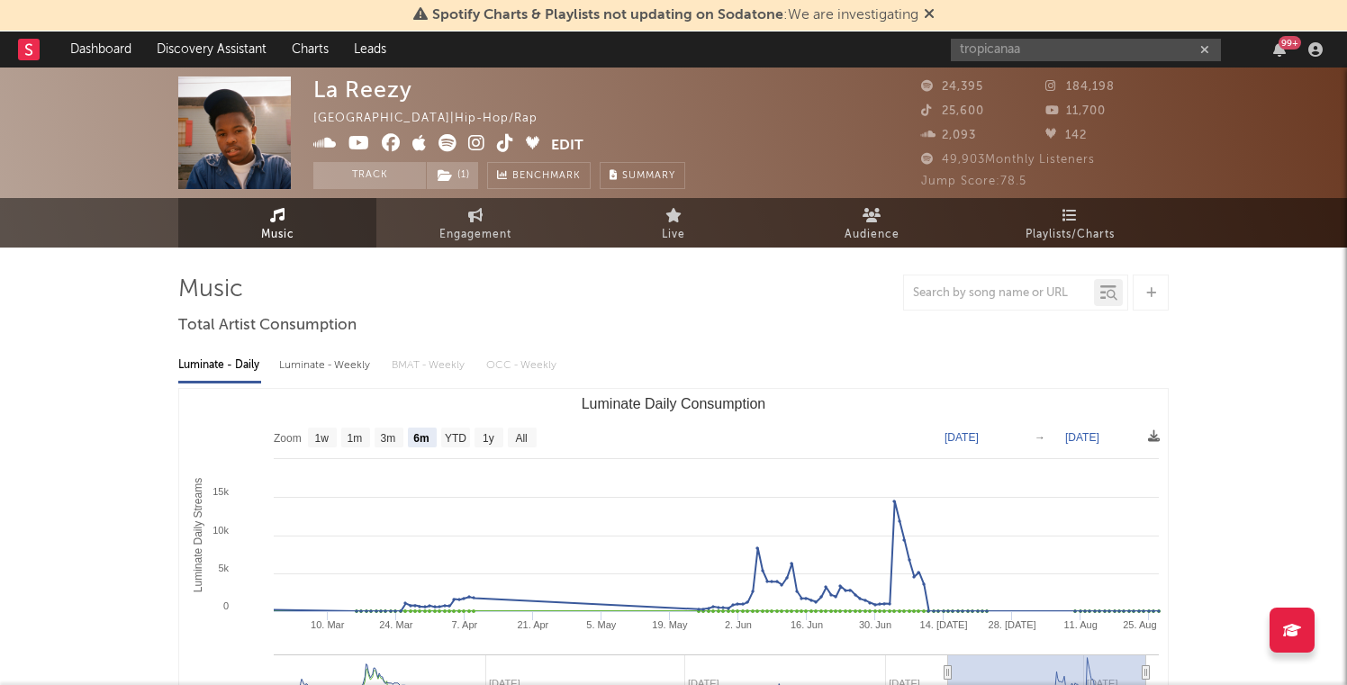
click at [805, 287] on div at bounding box center [673, 293] width 991 height 36
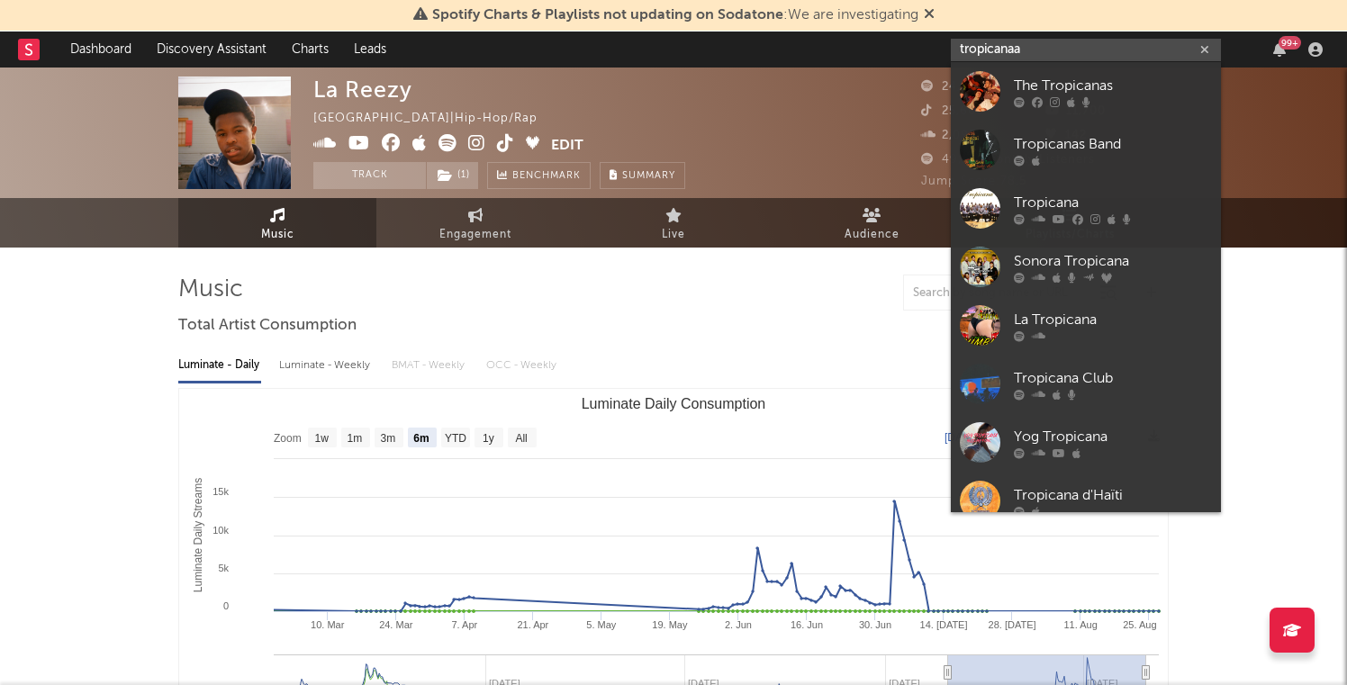
click at [1080, 45] on input "tropicanaa" at bounding box center [1086, 50] width 270 height 23
type input "tropicanaa"
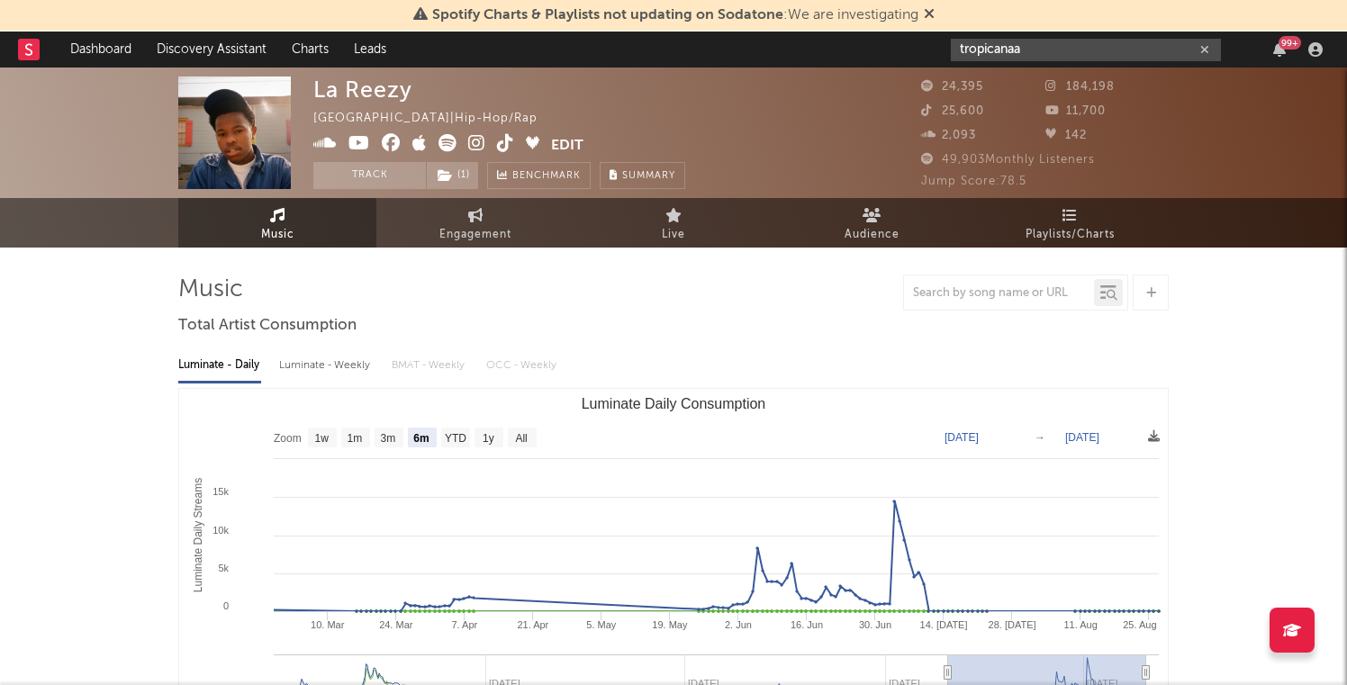
drag, startPoint x: 1060, startPoint y: 56, endPoint x: 885, endPoint y: 23, distance: 177.7
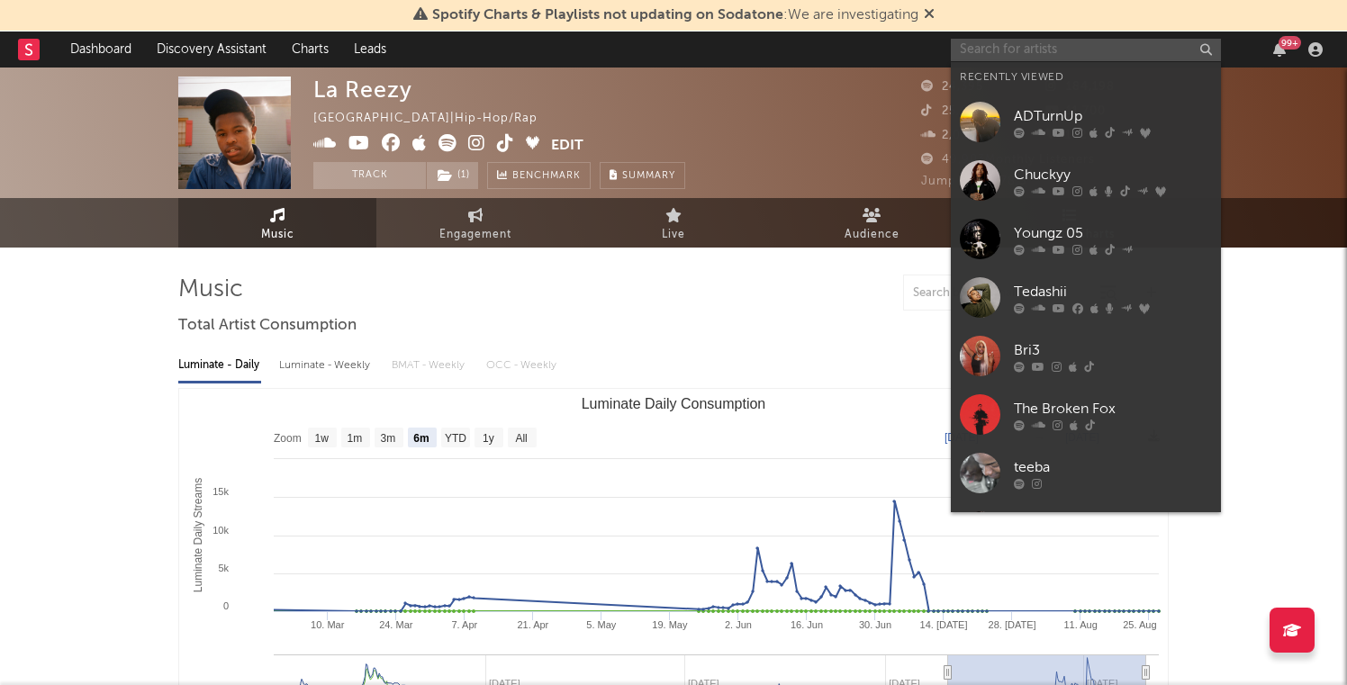
paste input "https://open.spotify.com/artist/0k7GwH23EN8tUayRH9sqSx"
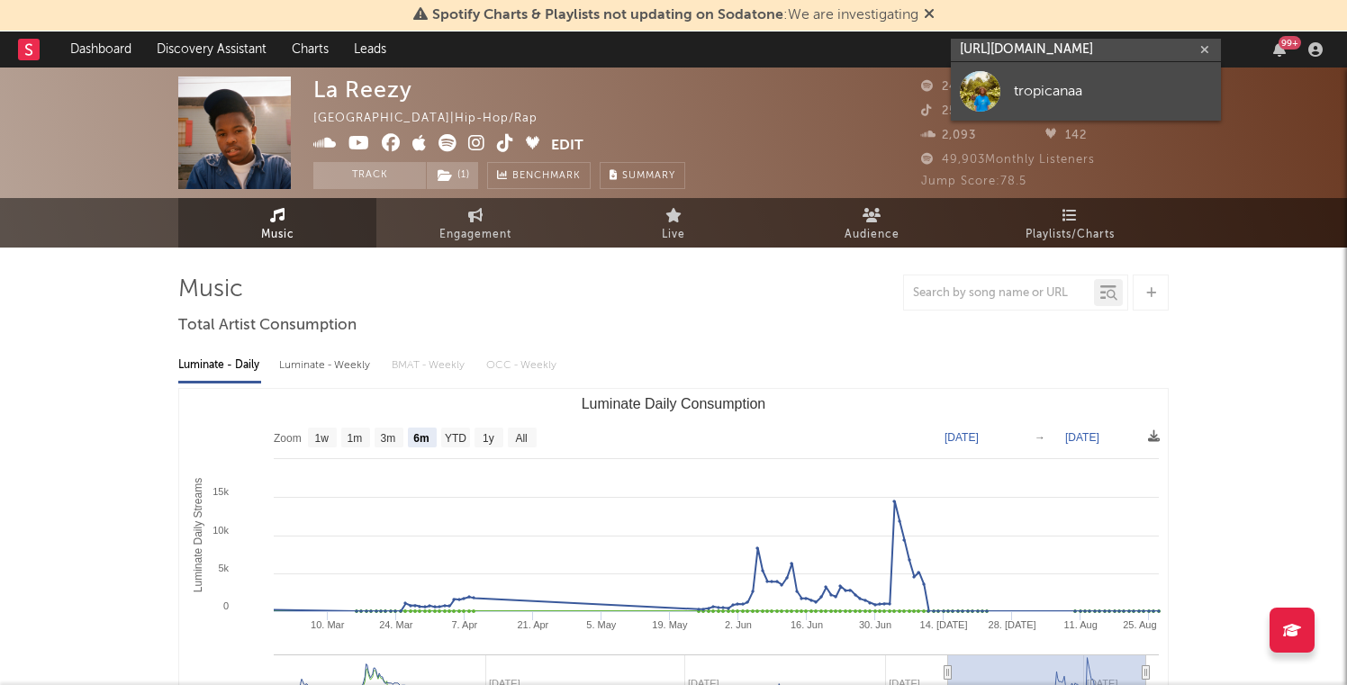
type input "https://open.spotify.com/artist/0k7GwH23EN8tUayRH9sqSx"
click at [995, 100] on div at bounding box center [980, 91] width 41 height 41
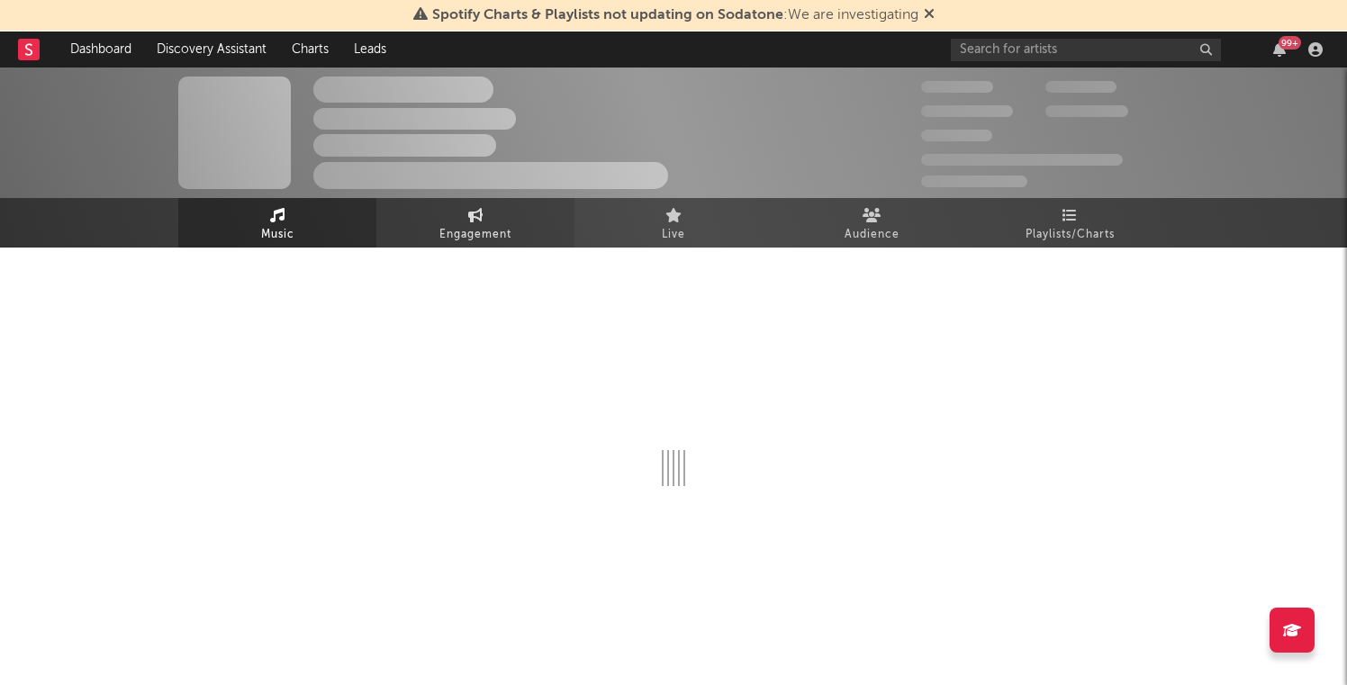
select select "6m"
